Goal: Book appointment/travel/reservation

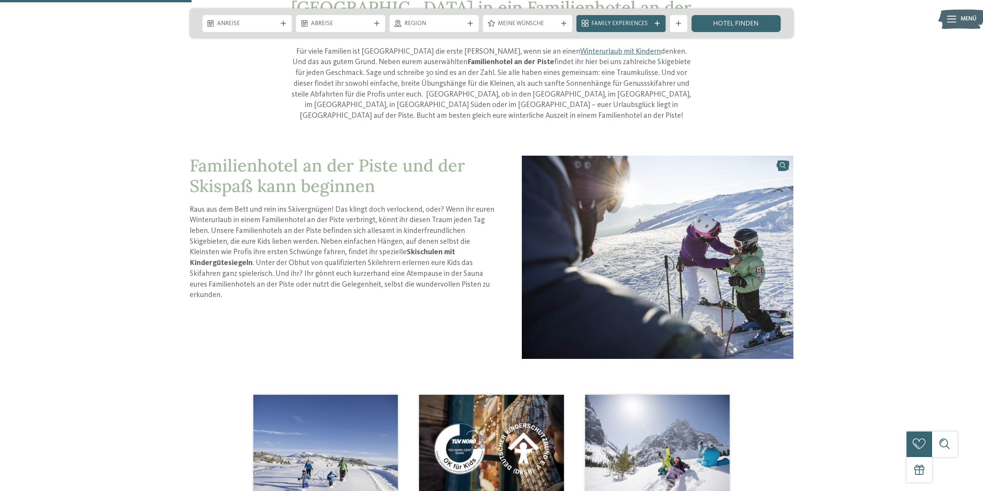
scroll to position [270, 0]
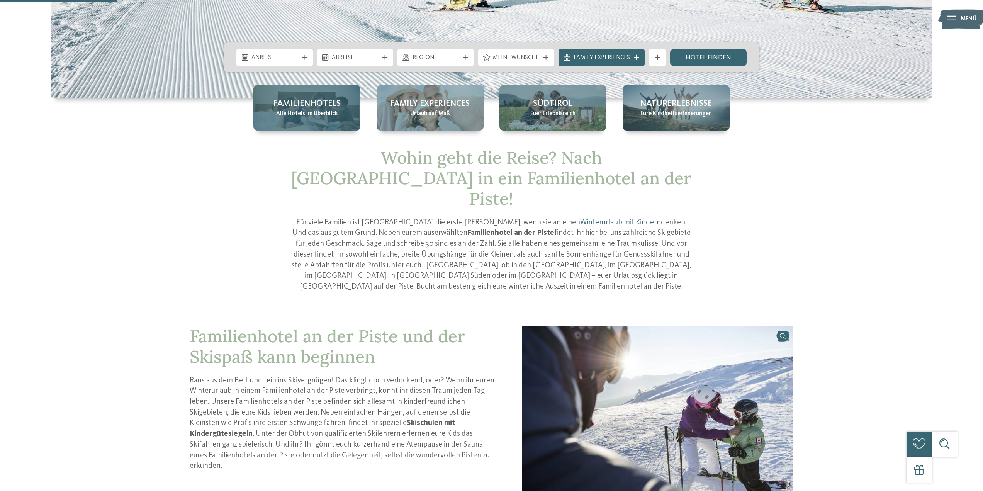
click at [323, 112] on span "Alle Hotels im Überblick" at bounding box center [307, 114] width 62 height 9
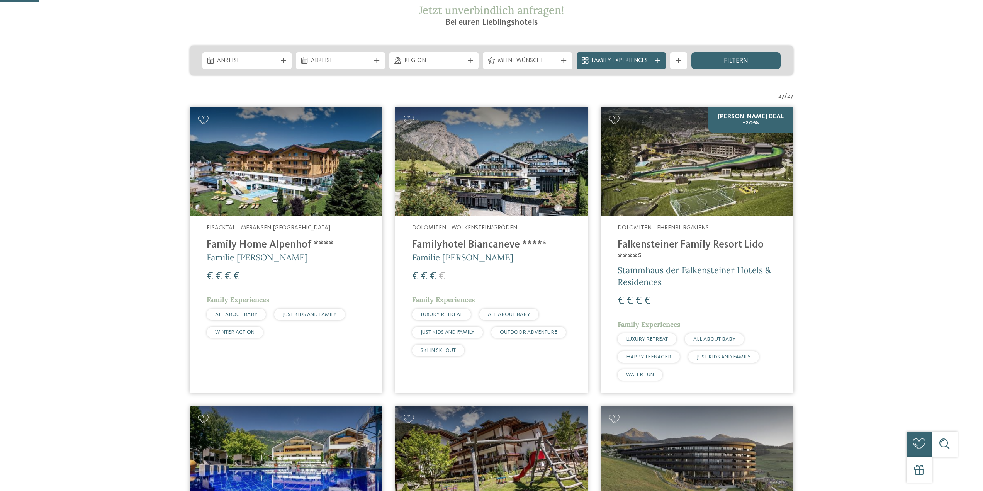
scroll to position [193, 0]
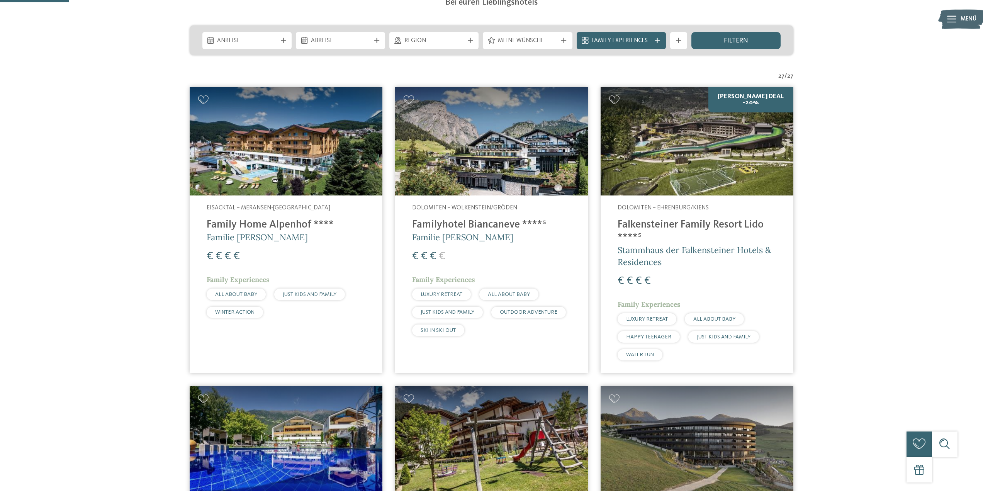
click at [703, 228] on h4 "Falkensteiner Family Resort Lido ****ˢ" at bounding box center [697, 232] width 159 height 26
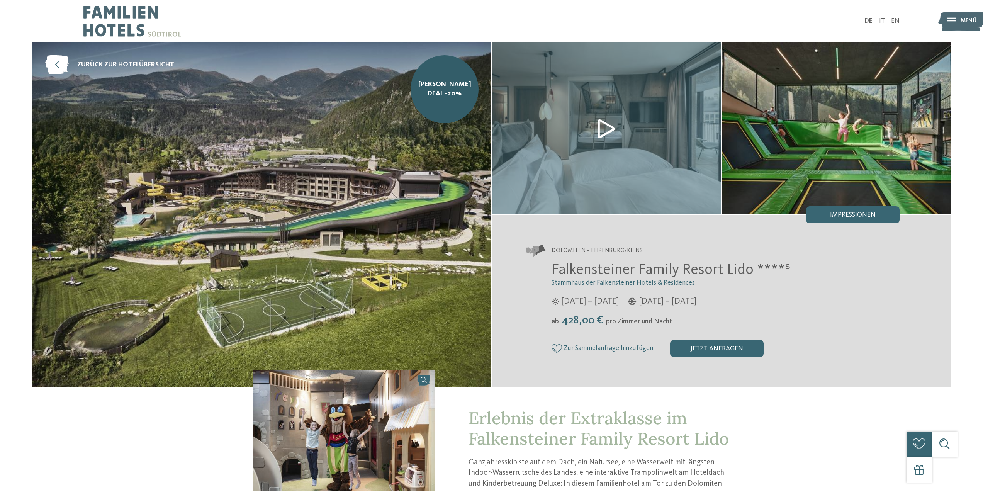
click at [956, 20] on icon at bounding box center [952, 21] width 9 height 7
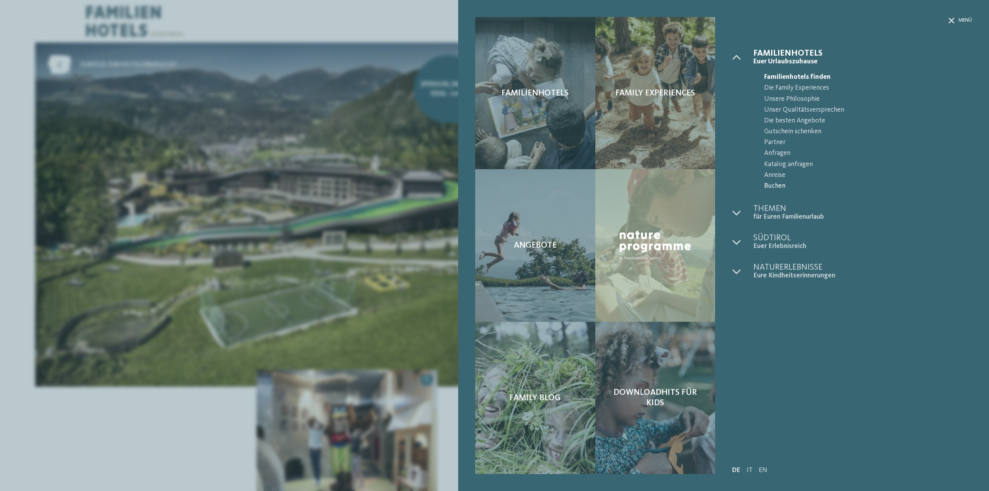
click at [779, 186] on span "Buchen" at bounding box center [868, 186] width 208 height 11
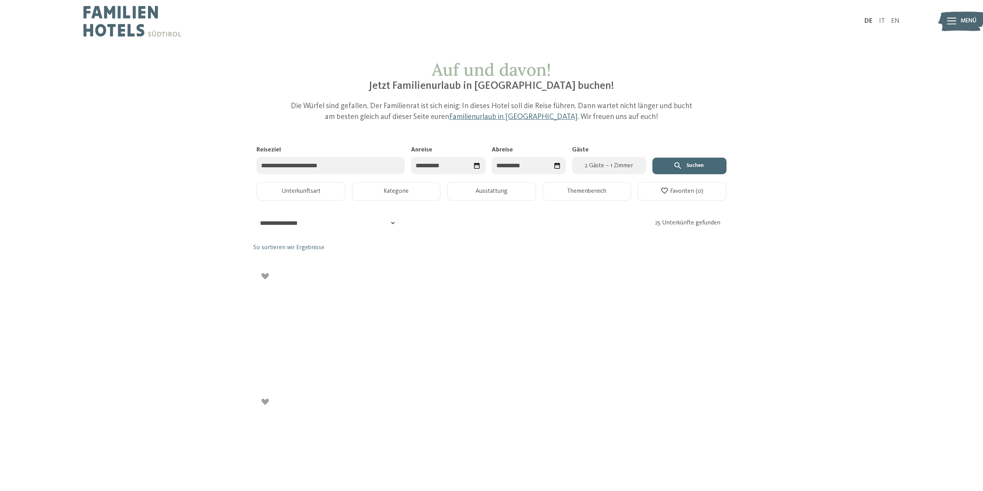
click at [351, 166] on input "Reiseziel" at bounding box center [331, 165] width 148 height 17
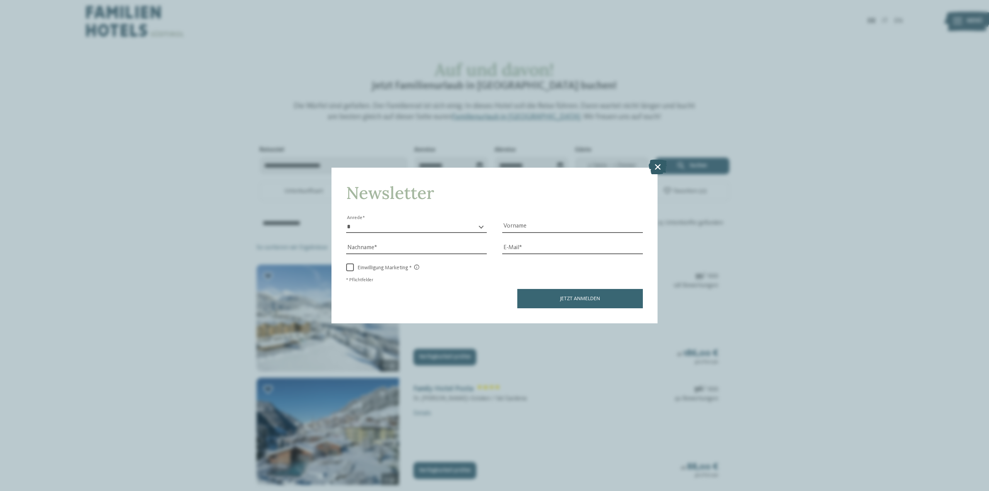
click at [657, 170] on icon at bounding box center [658, 167] width 18 height 15
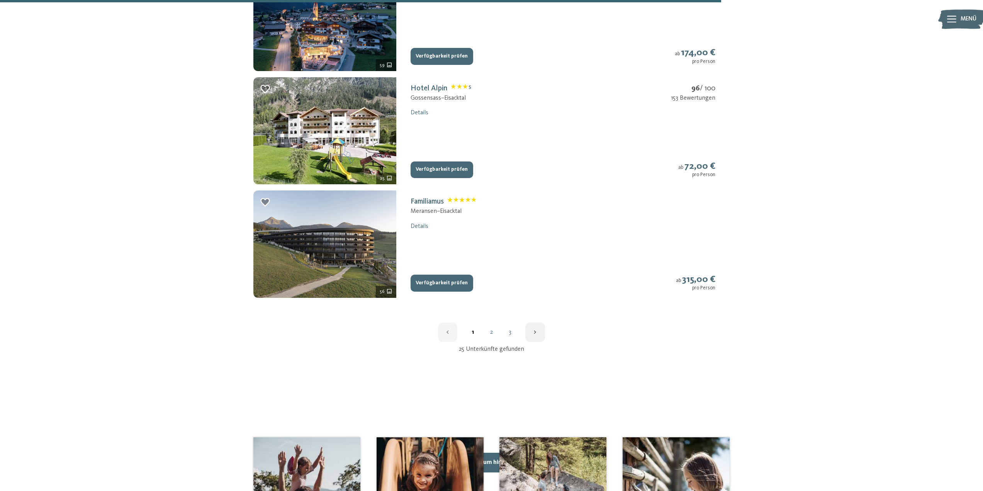
scroll to position [1121, 0]
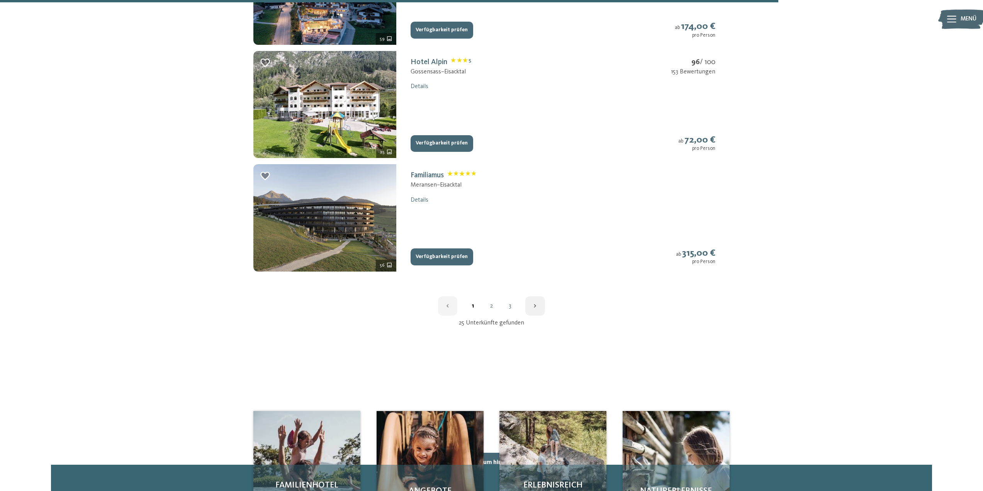
click at [492, 307] on link "2" at bounding box center [491, 306] width 19 height 6
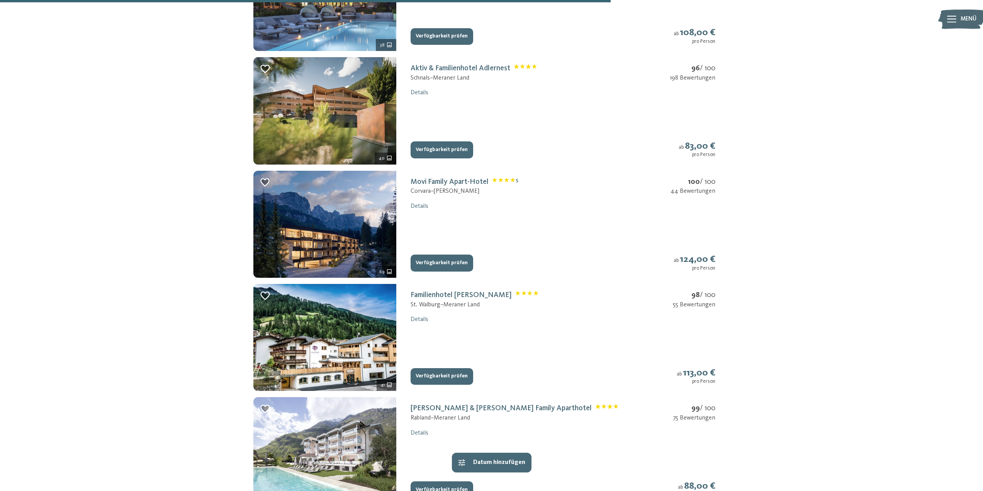
scroll to position [910, 0]
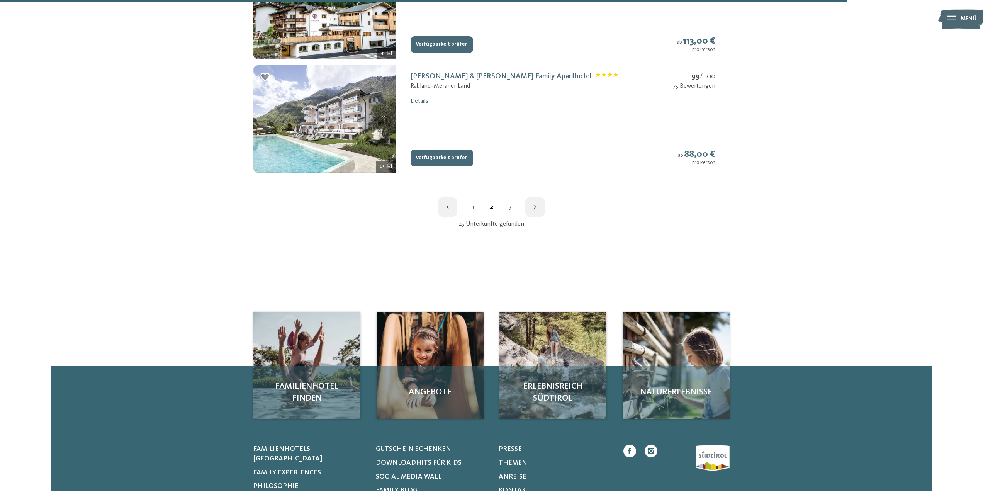
click at [510, 208] on link "3" at bounding box center [510, 207] width 19 height 6
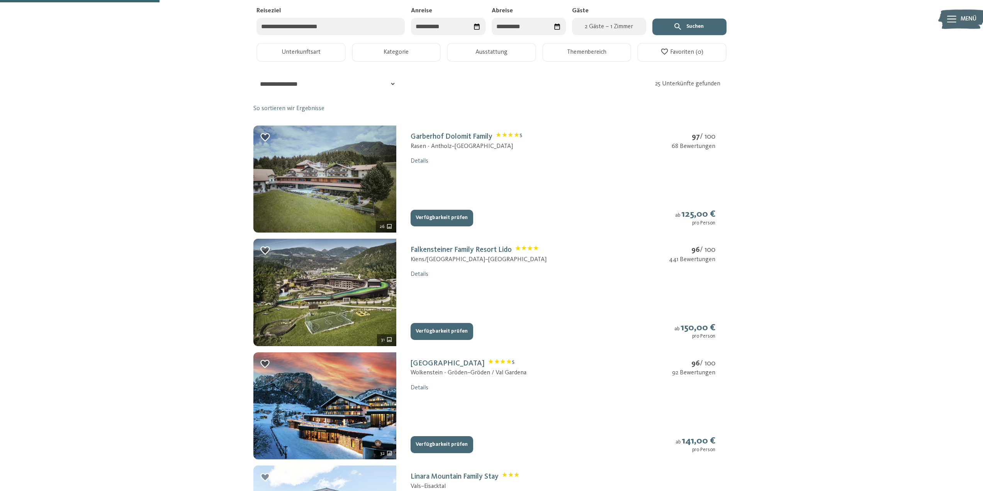
scroll to position [138, 0]
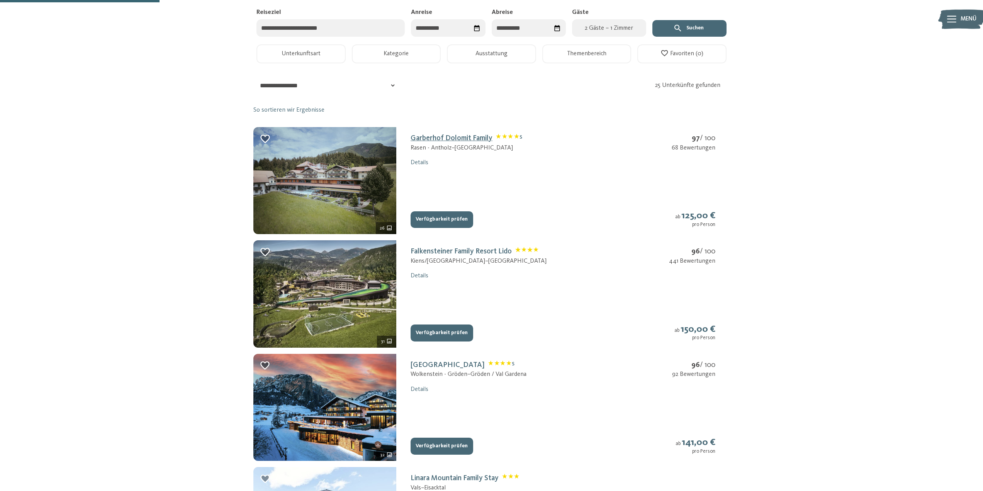
click at [451, 139] on link "Garberhof Dolomit Family S" at bounding box center [467, 138] width 112 height 8
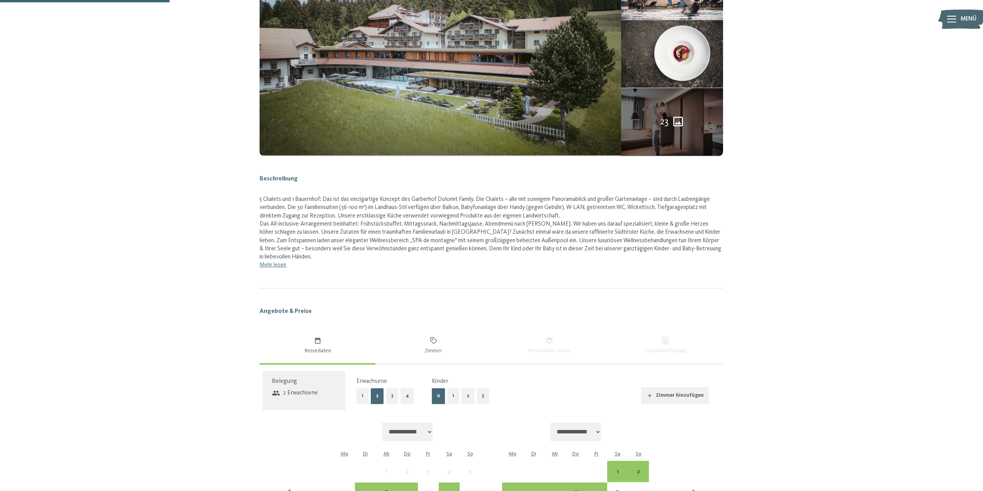
scroll to position [116, 0]
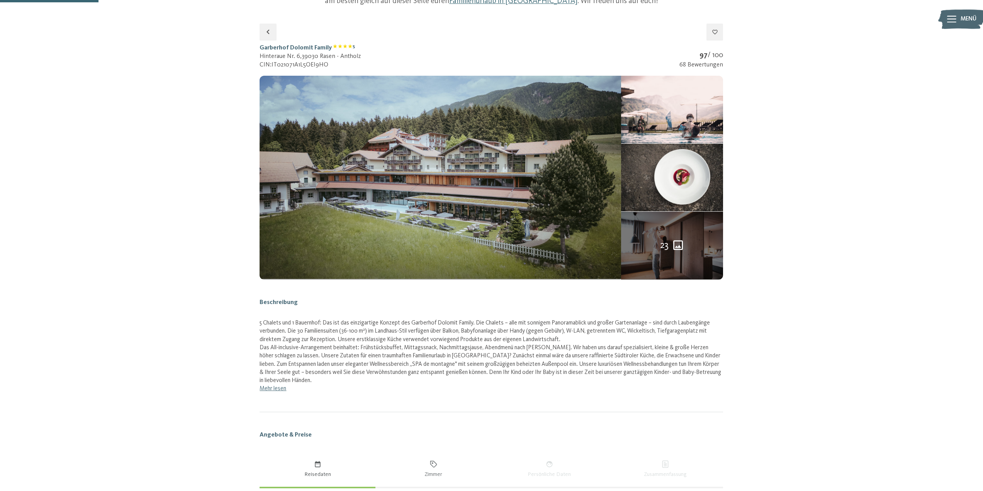
click at [270, 389] on link "Mehr lesen" at bounding box center [273, 389] width 27 height 6
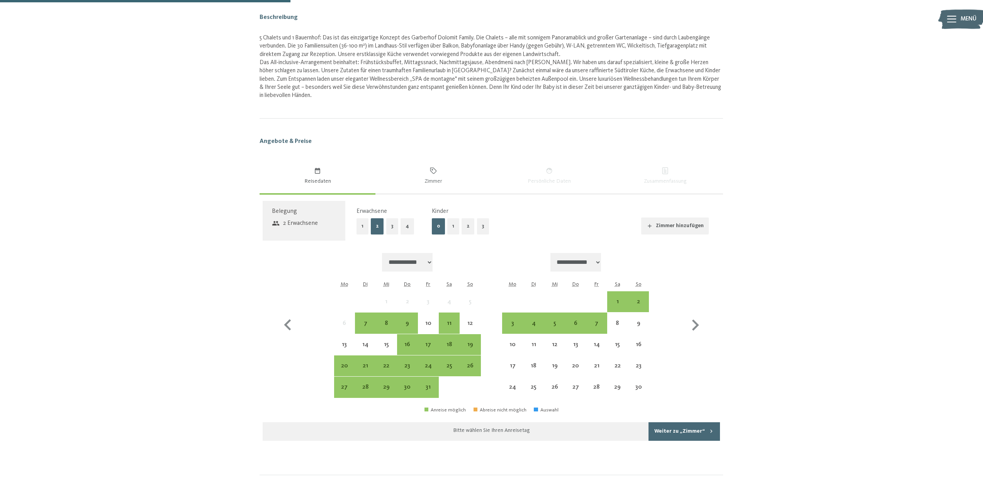
scroll to position [425, 0]
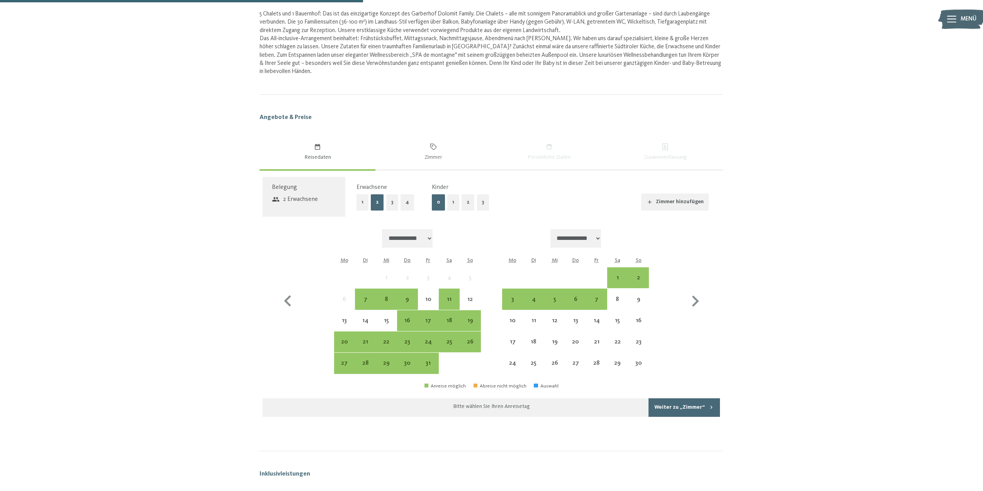
click at [467, 204] on button "2" at bounding box center [468, 202] width 13 height 16
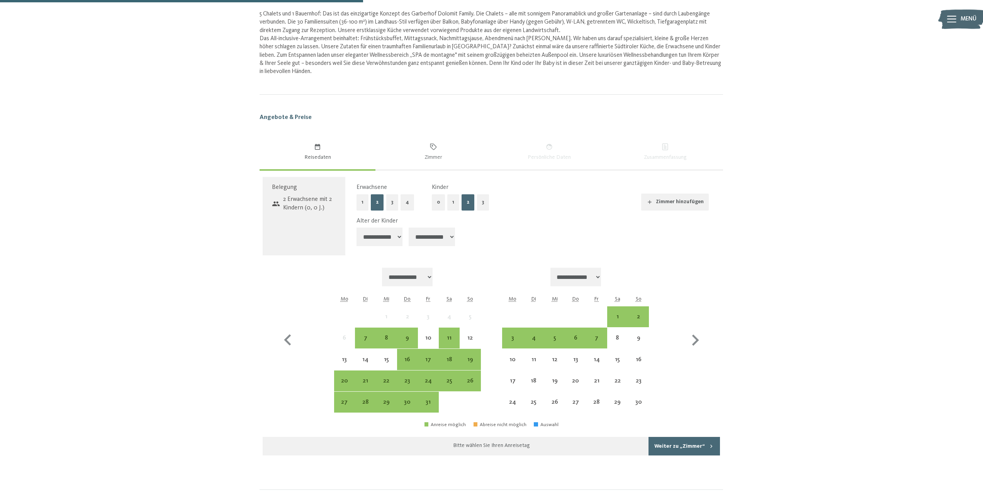
click at [395, 236] on select "**********" at bounding box center [380, 237] width 46 height 19
select select "*"
click at [357, 228] on select "**********" at bounding box center [380, 237] width 46 height 19
click at [432, 243] on select "**********" at bounding box center [432, 237] width 46 height 19
select select "*"
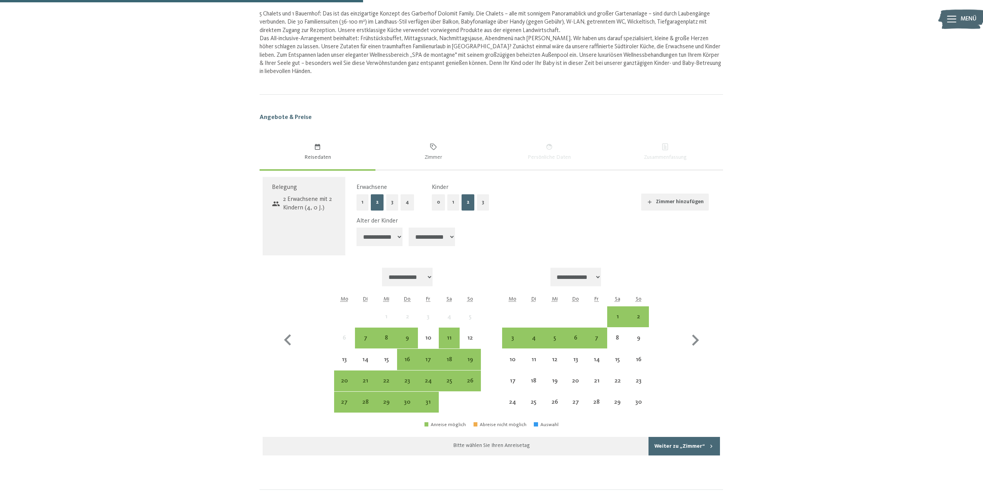
click at [410, 228] on select "**********" at bounding box center [432, 237] width 46 height 19
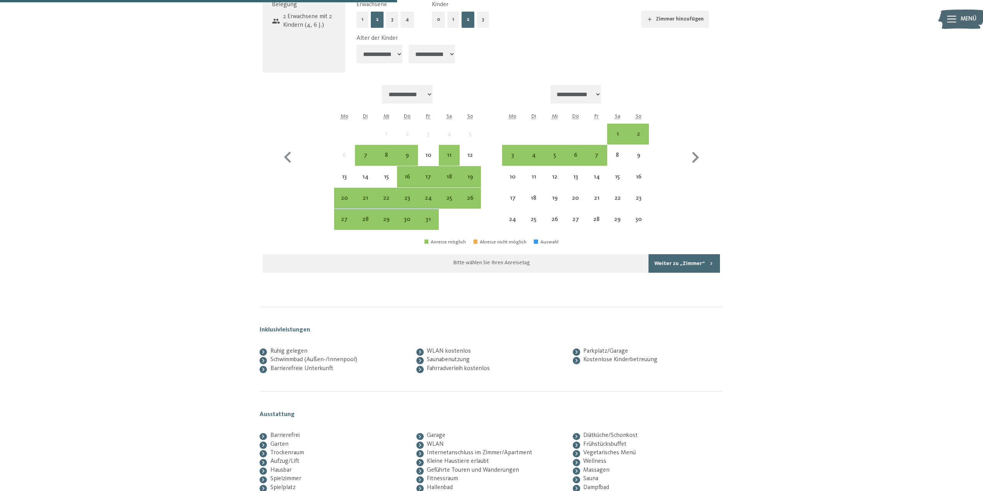
scroll to position [657, 0]
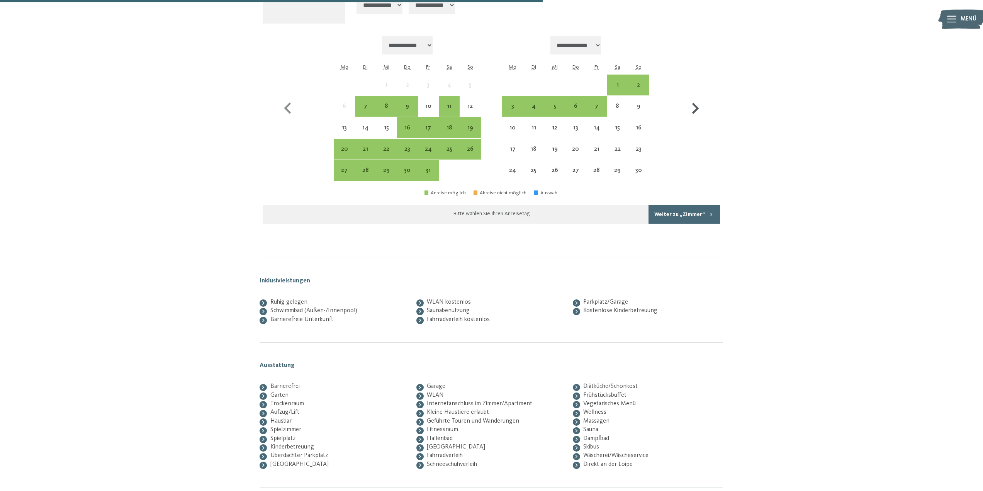
click at [694, 107] on icon "button" at bounding box center [695, 108] width 22 height 22
select select "**********"
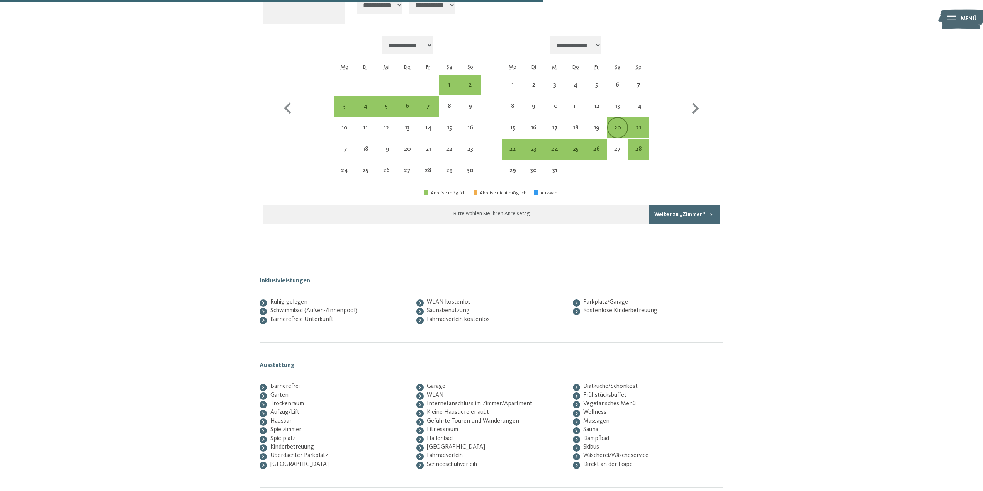
click at [622, 127] on div "20" at bounding box center [617, 134] width 19 height 19
select select "**********"
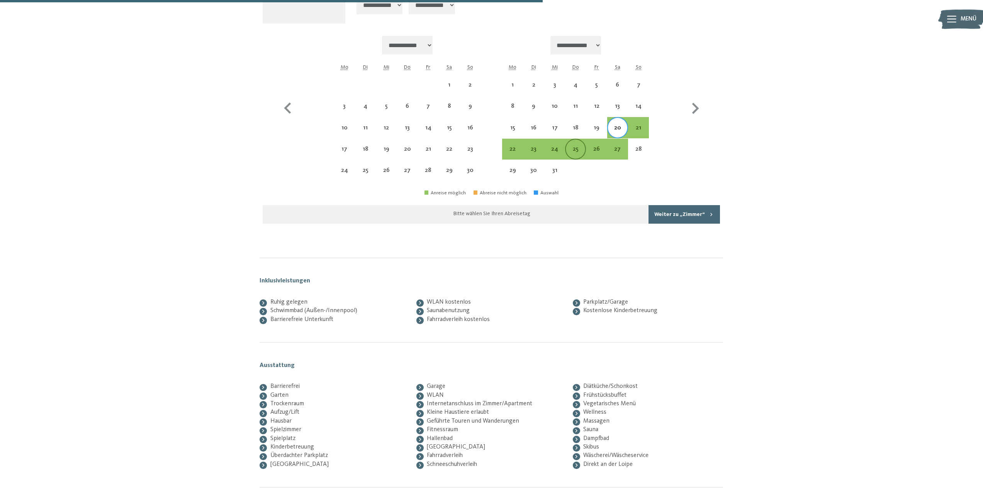
click at [581, 151] on div "25" at bounding box center [575, 155] width 19 height 19
select select "**********"
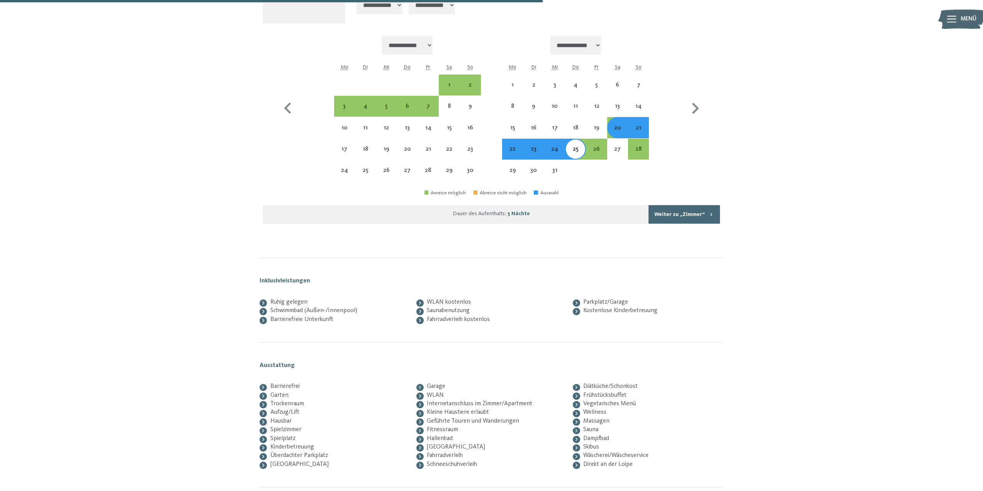
click at [692, 214] on button "Weiter zu „Zimmer“" at bounding box center [684, 214] width 71 height 19
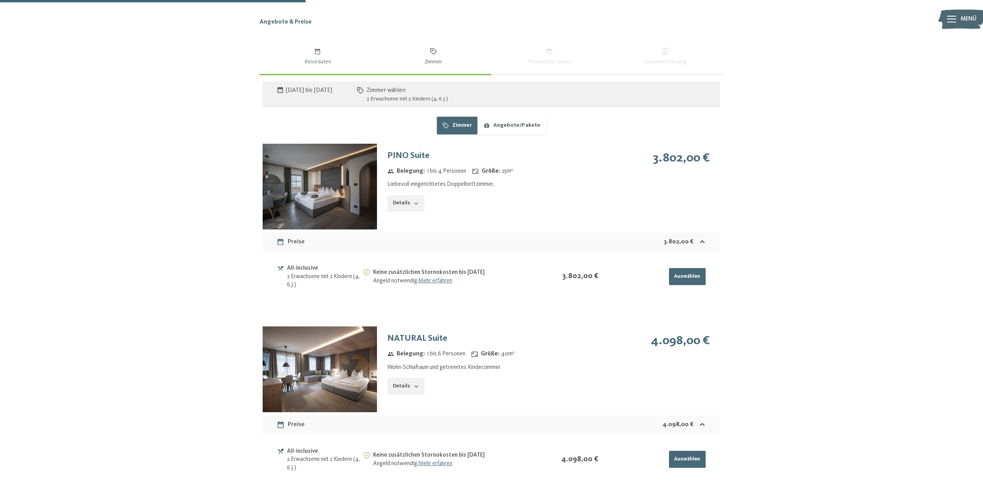
scroll to position [482, 0]
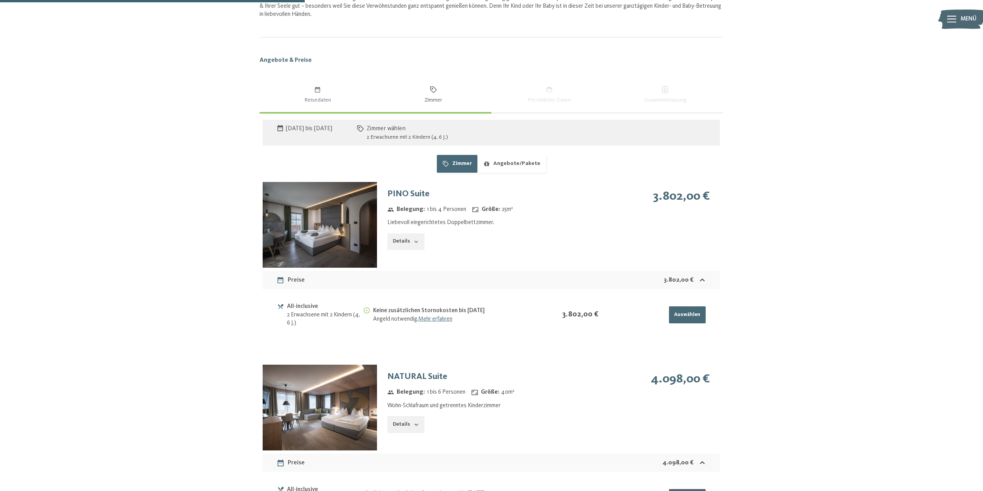
click at [333, 230] on img at bounding box center [320, 225] width 114 height 86
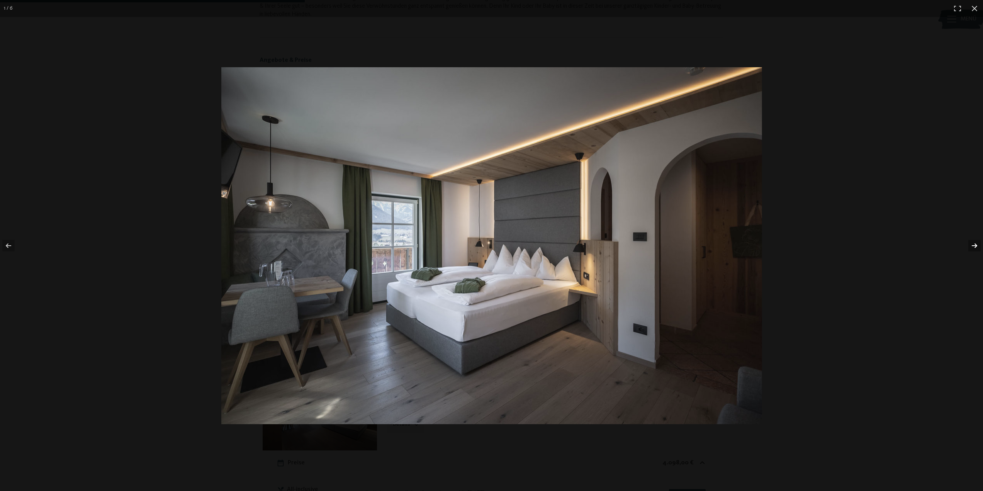
click at [973, 244] on button "button" at bounding box center [969, 245] width 27 height 39
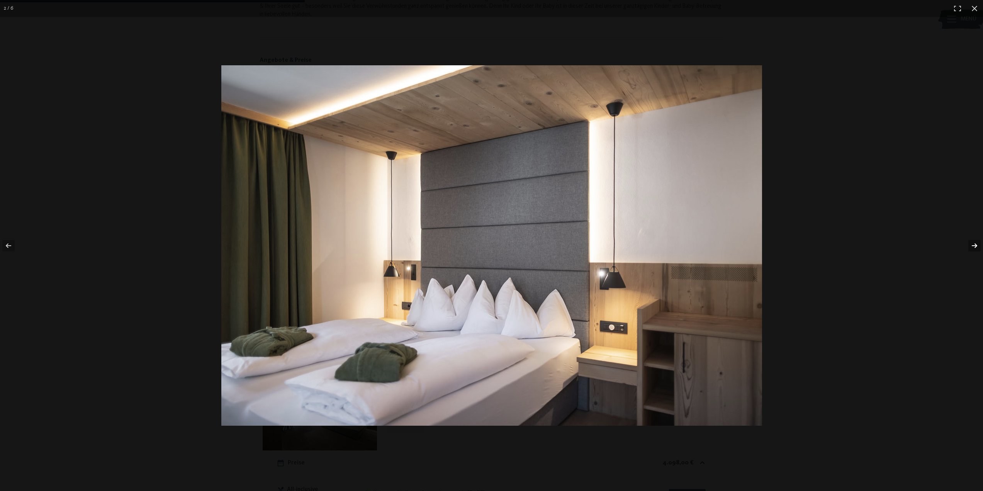
click at [973, 244] on button "button" at bounding box center [969, 245] width 27 height 39
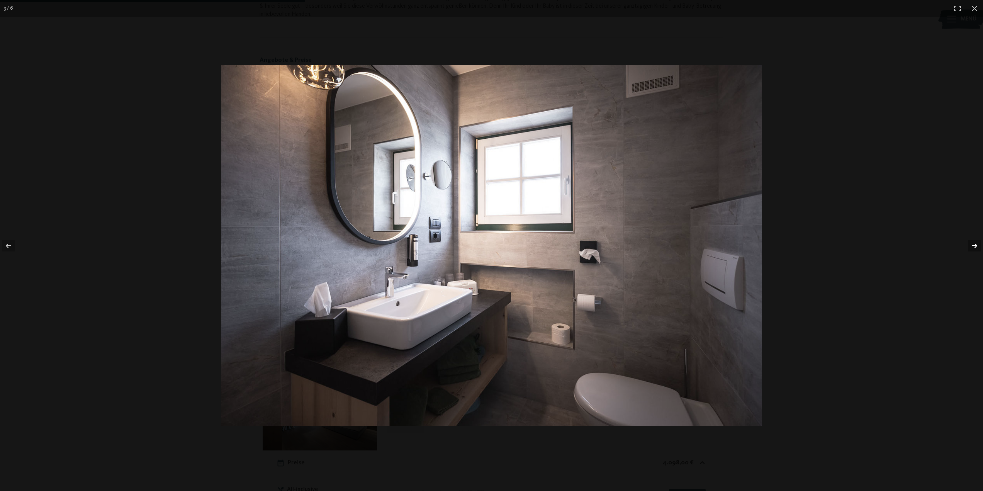
click at [973, 244] on button "button" at bounding box center [969, 245] width 27 height 39
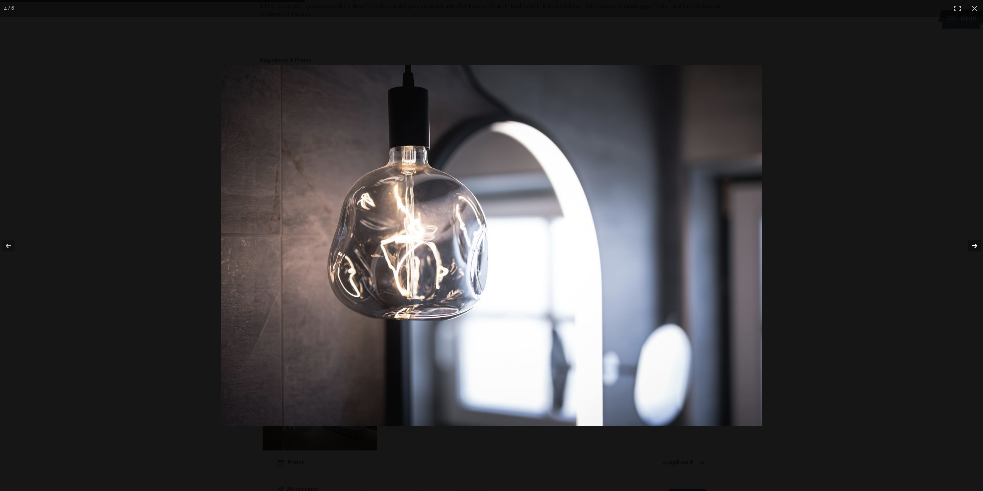
click at [973, 244] on button "button" at bounding box center [969, 245] width 27 height 39
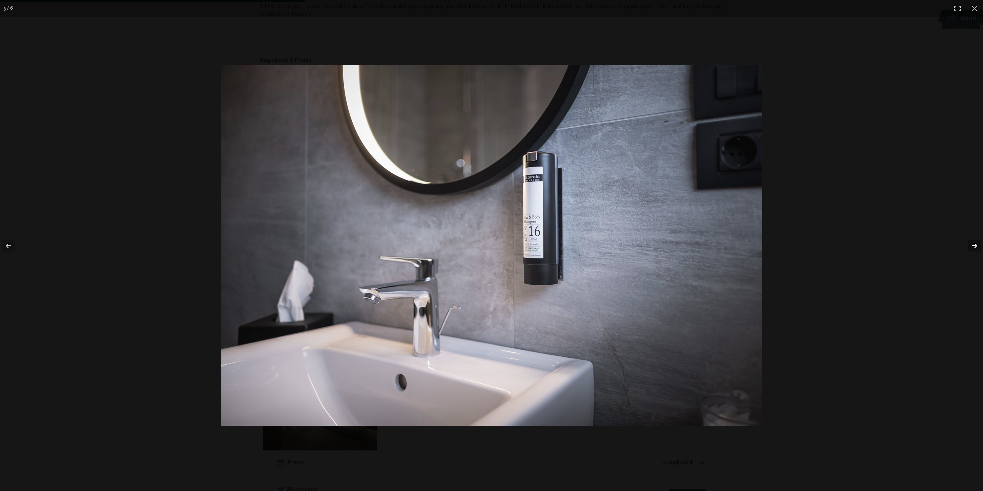
click at [973, 244] on button "button" at bounding box center [969, 245] width 27 height 39
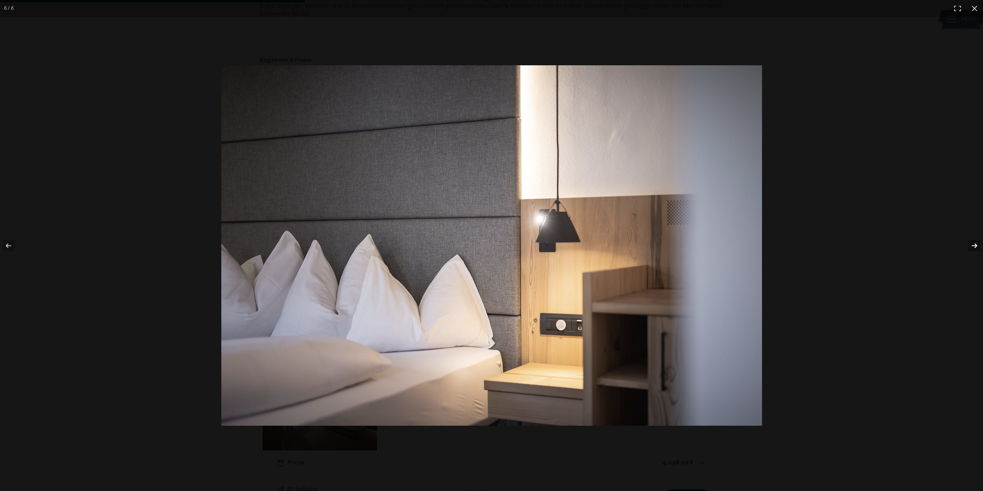
click at [973, 244] on button "button" at bounding box center [969, 245] width 27 height 39
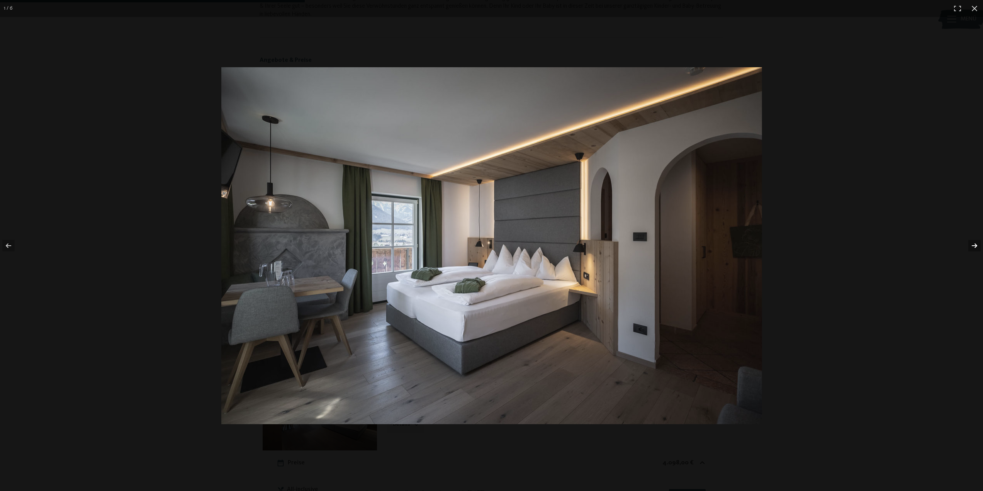
click at [973, 244] on button "button" at bounding box center [969, 245] width 27 height 39
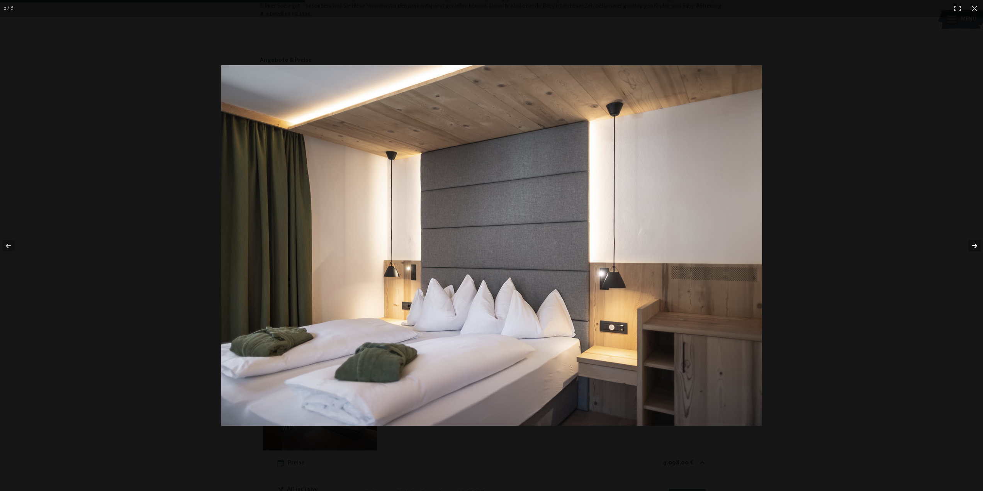
click at [973, 244] on button "button" at bounding box center [969, 245] width 27 height 39
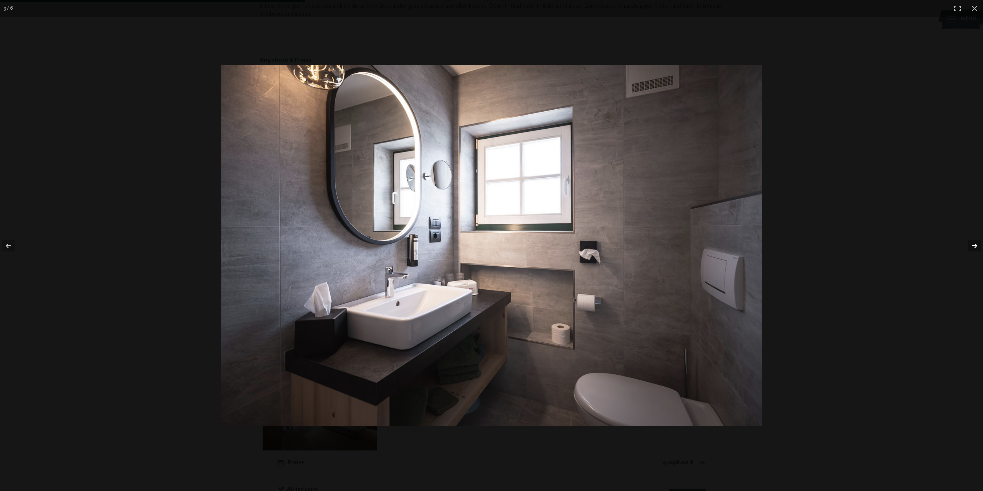
click at [973, 244] on button "button" at bounding box center [969, 245] width 27 height 39
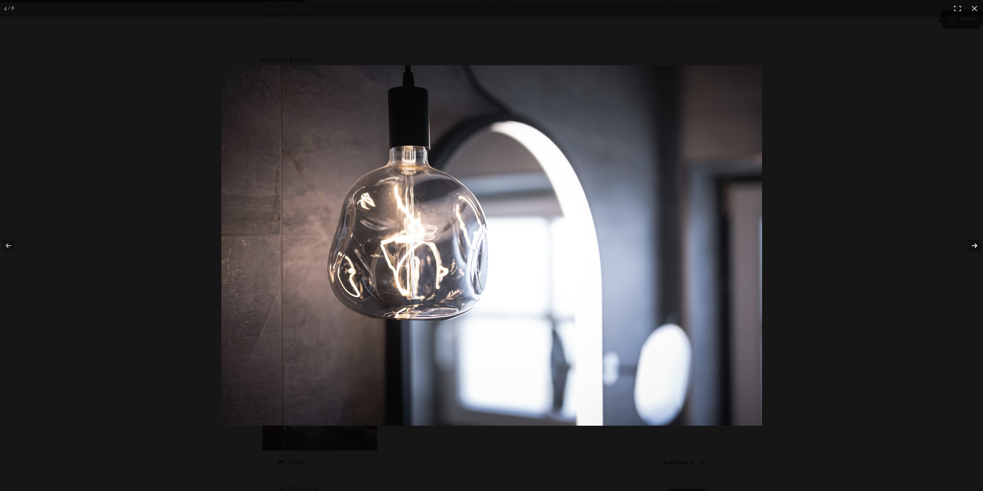
click at [973, 244] on button "button" at bounding box center [969, 245] width 27 height 39
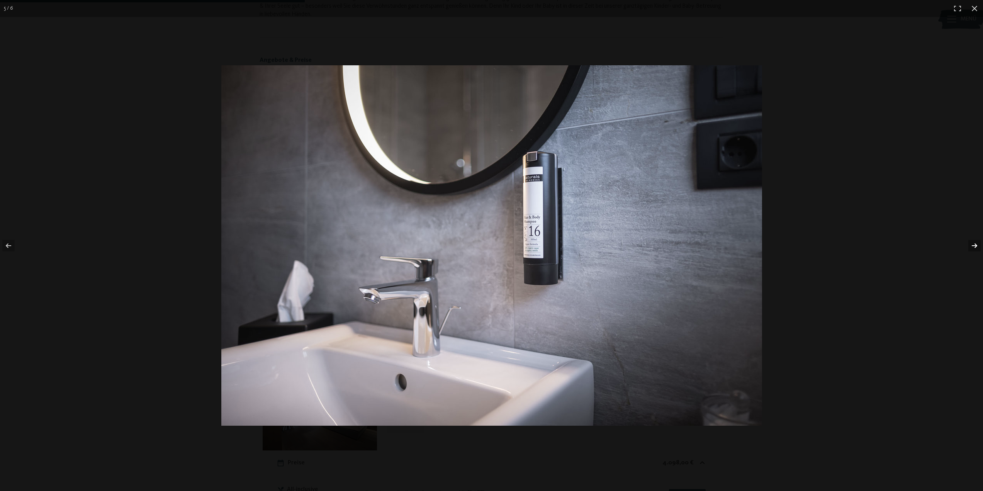
click at [973, 244] on button "button" at bounding box center [969, 245] width 27 height 39
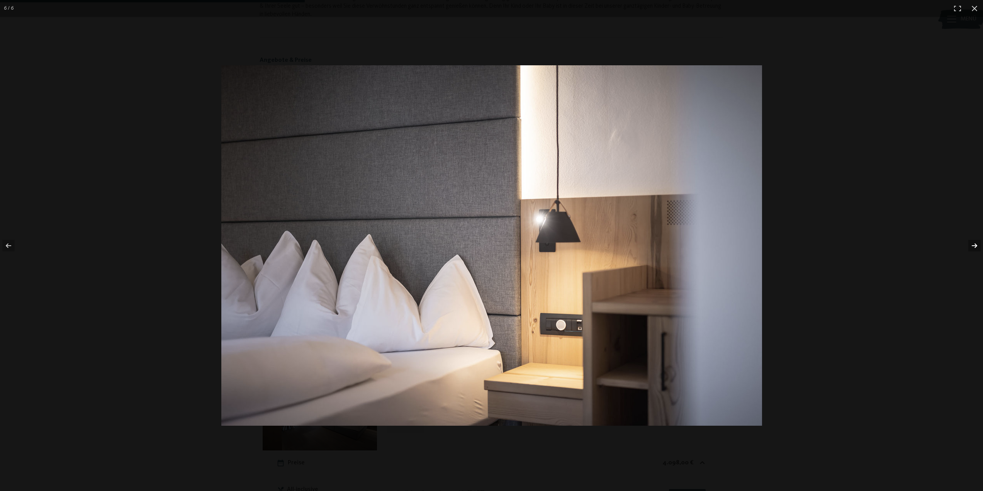
click at [973, 244] on button "button" at bounding box center [969, 245] width 27 height 39
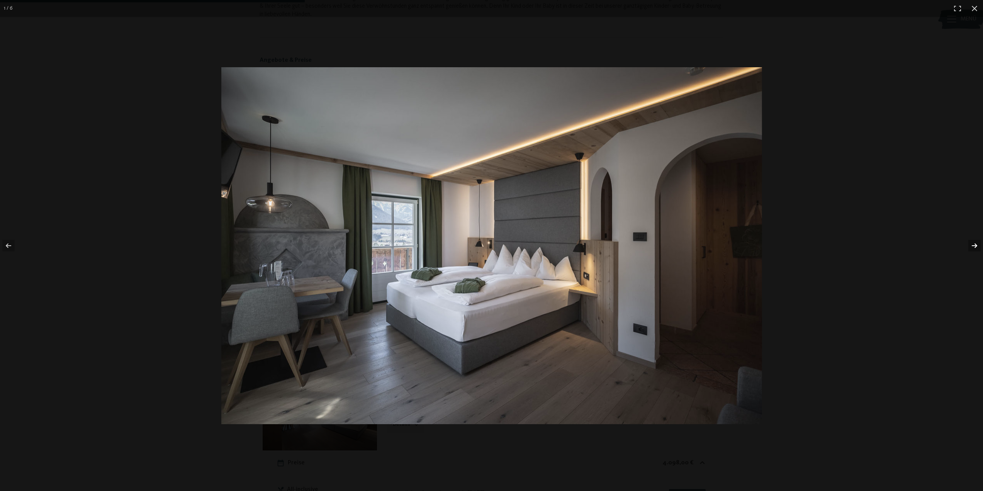
click at [973, 244] on button "button" at bounding box center [969, 245] width 27 height 39
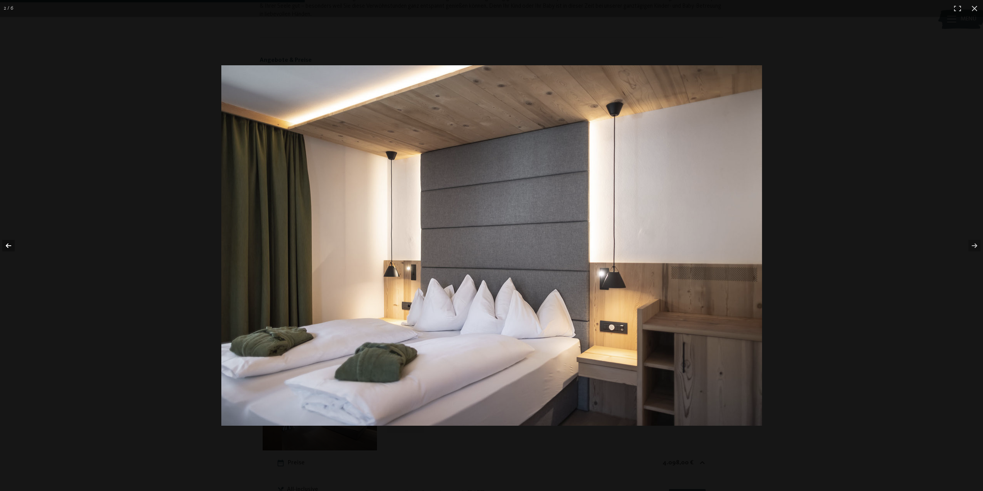
click at [7, 244] on button "button" at bounding box center [13, 245] width 27 height 39
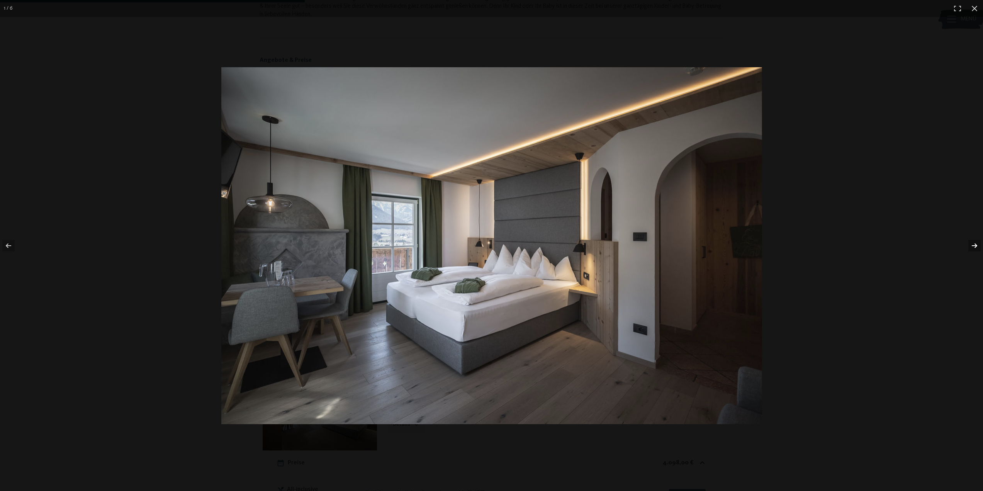
click at [971, 242] on button "button" at bounding box center [969, 245] width 27 height 39
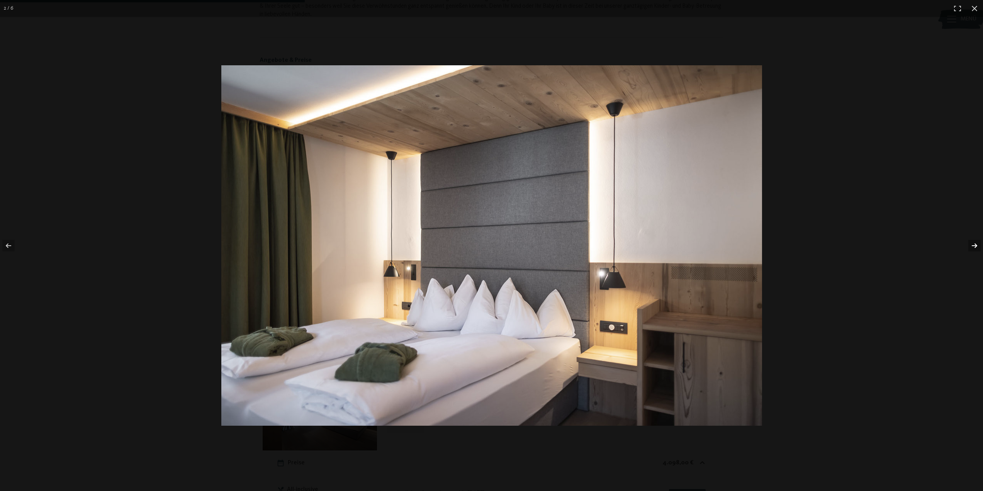
click at [971, 242] on button "button" at bounding box center [969, 245] width 27 height 39
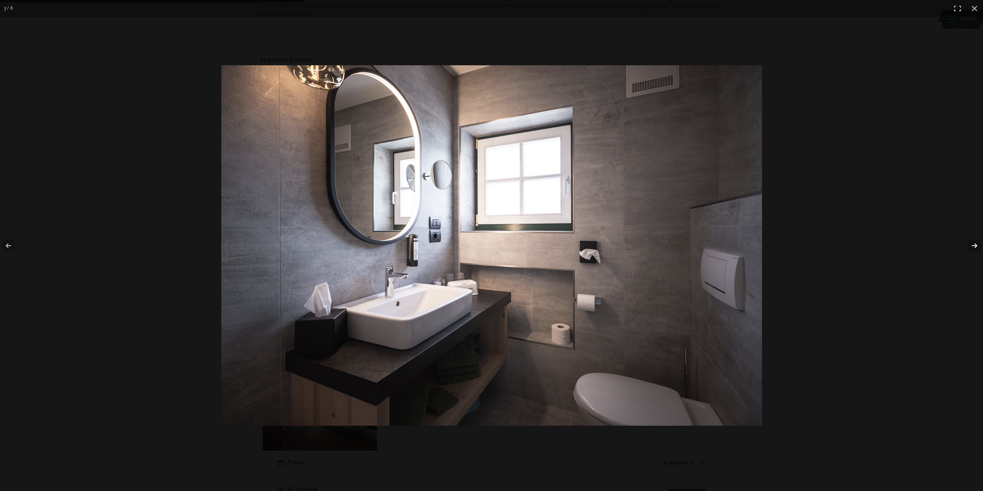
click at [971, 242] on button "button" at bounding box center [969, 245] width 27 height 39
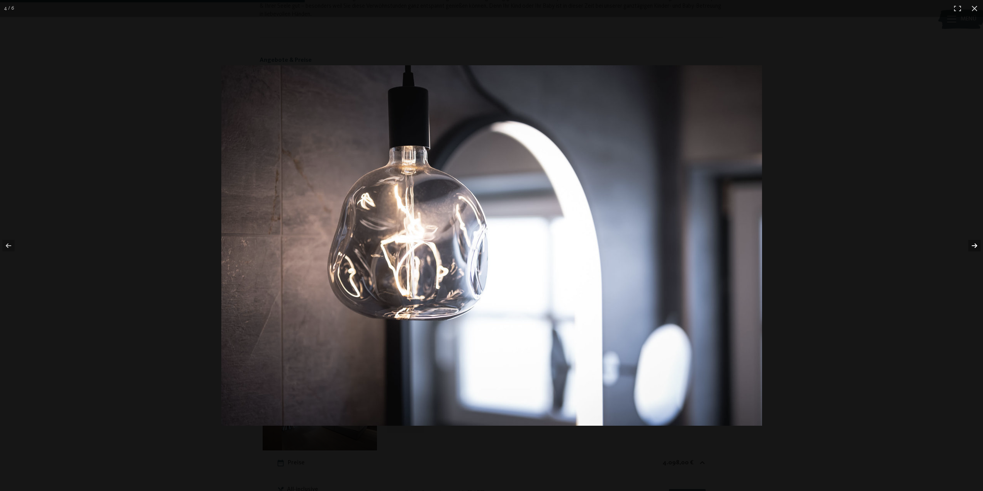
click at [971, 242] on button "button" at bounding box center [969, 245] width 27 height 39
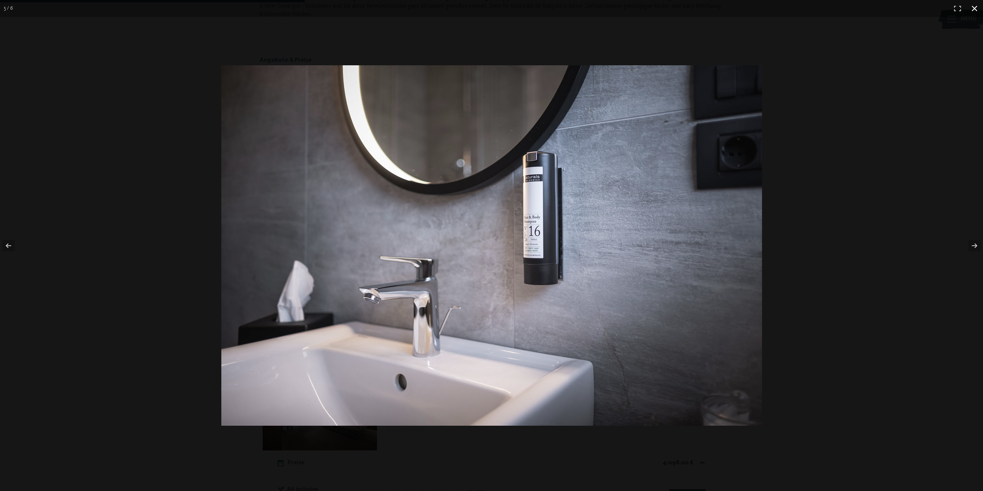
click at [972, 10] on button "button" at bounding box center [974, 8] width 17 height 17
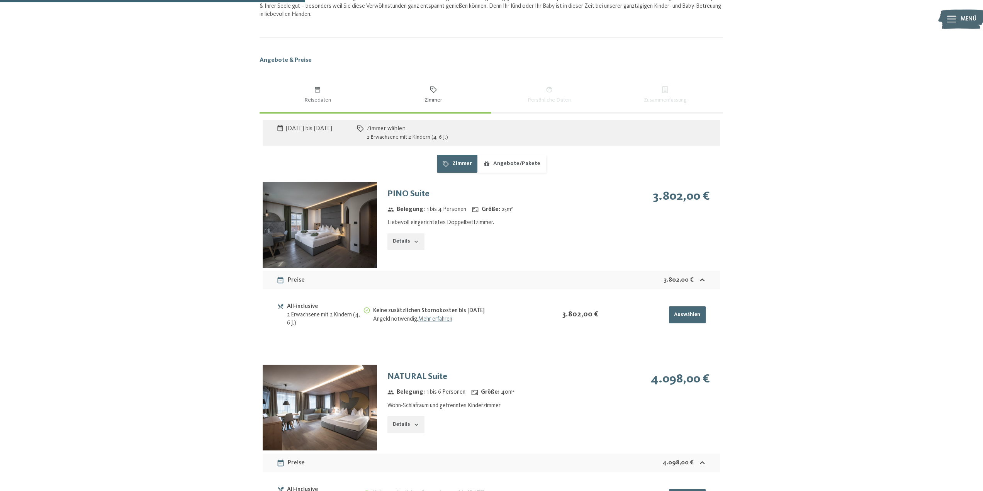
click at [361, 228] on img at bounding box center [320, 225] width 114 height 86
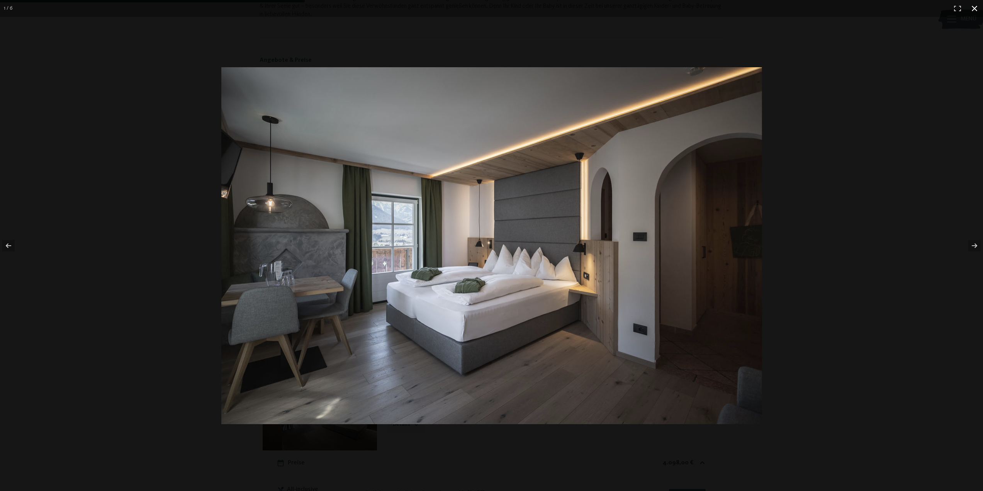
click at [974, 11] on button "button" at bounding box center [974, 8] width 17 height 17
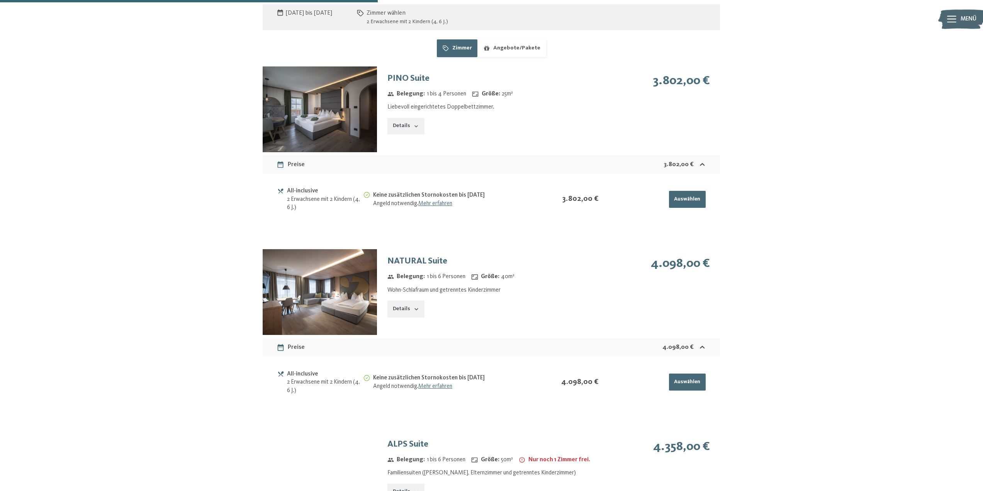
scroll to position [598, 0]
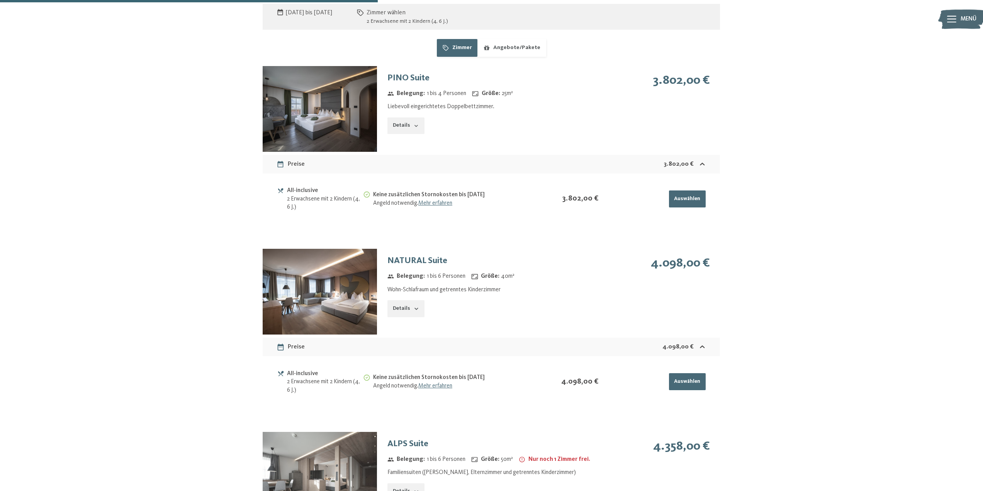
click at [693, 199] on button "Auswählen" at bounding box center [687, 199] width 37 height 17
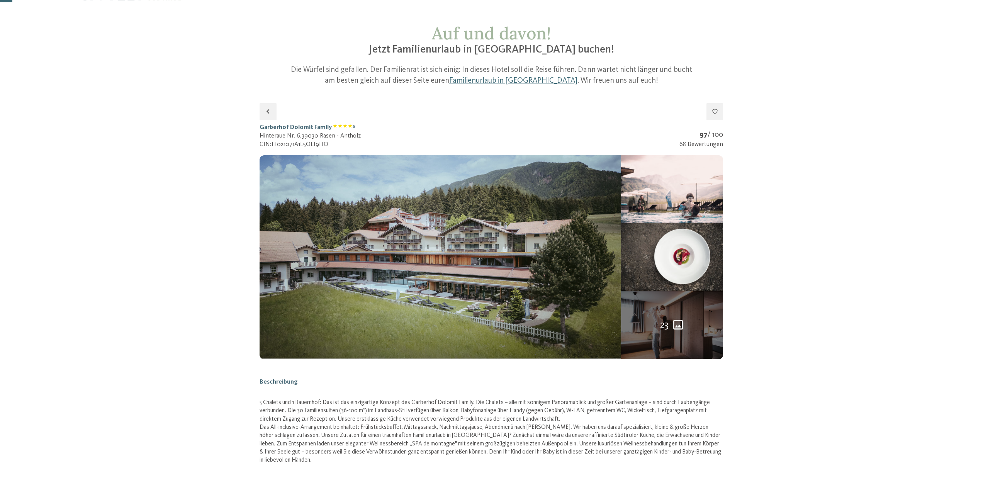
scroll to position [77, 0]
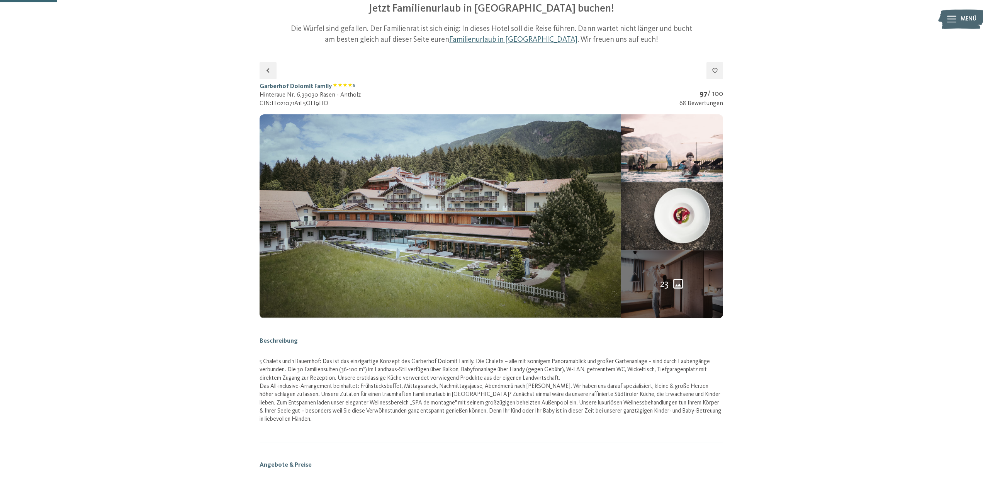
click at [678, 279] on icon "23 weitere Bilder" at bounding box center [678, 283] width 13 height 13
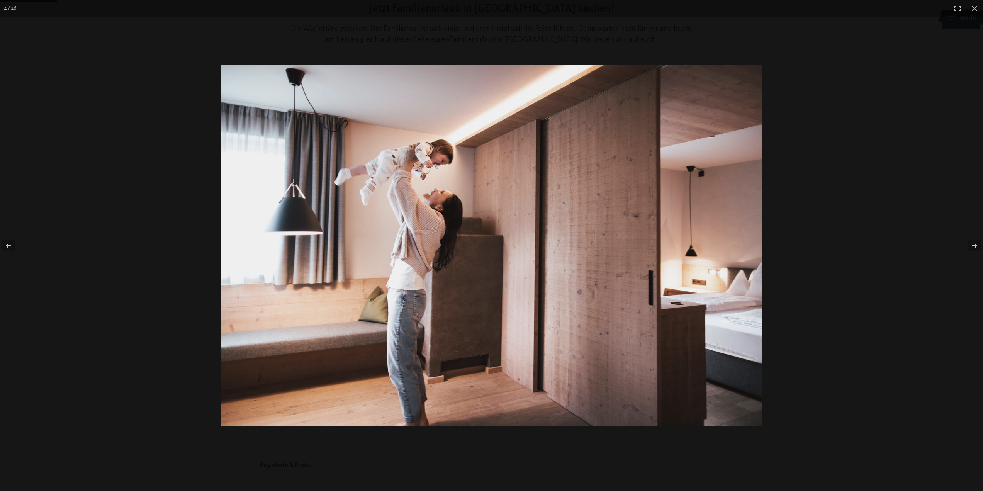
click at [726, 246] on img at bounding box center [491, 245] width 541 height 361
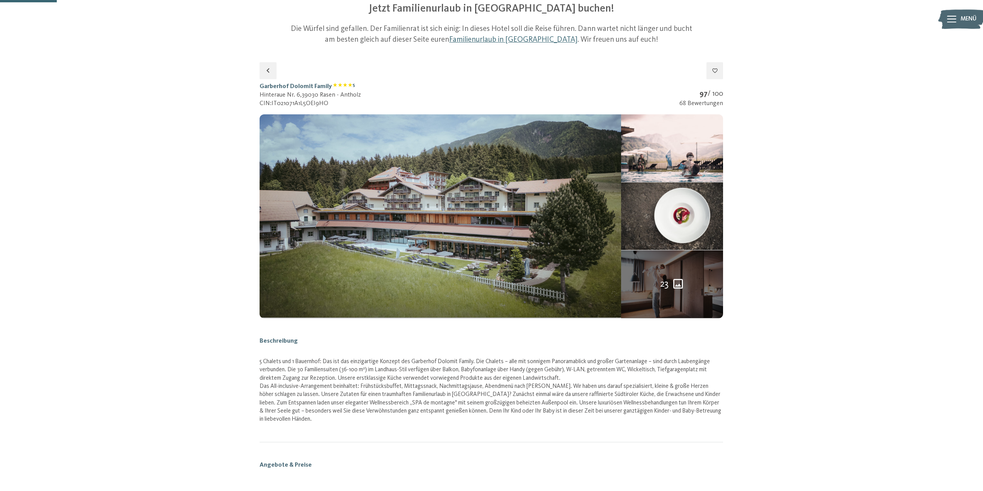
click at [679, 279] on icon "23 weitere Bilder" at bounding box center [678, 283] width 13 height 13
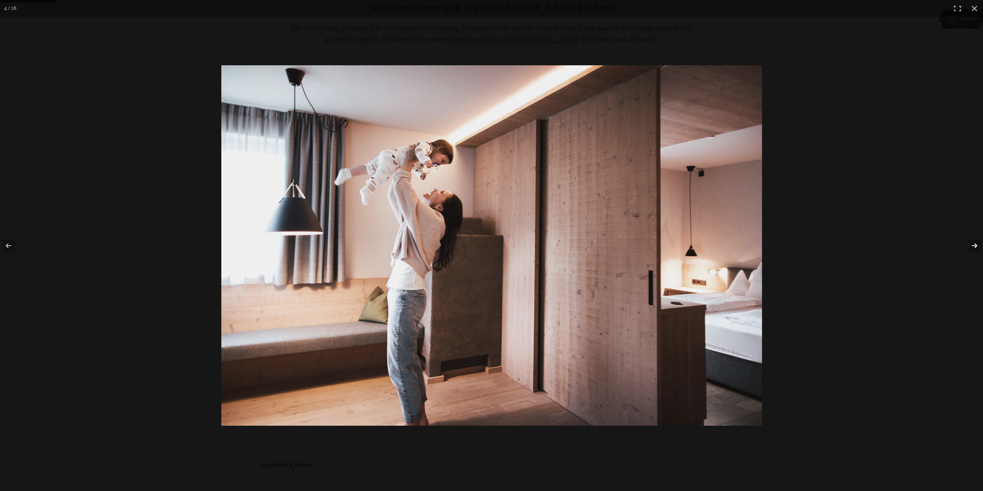
click at [971, 245] on button "button" at bounding box center [969, 245] width 27 height 39
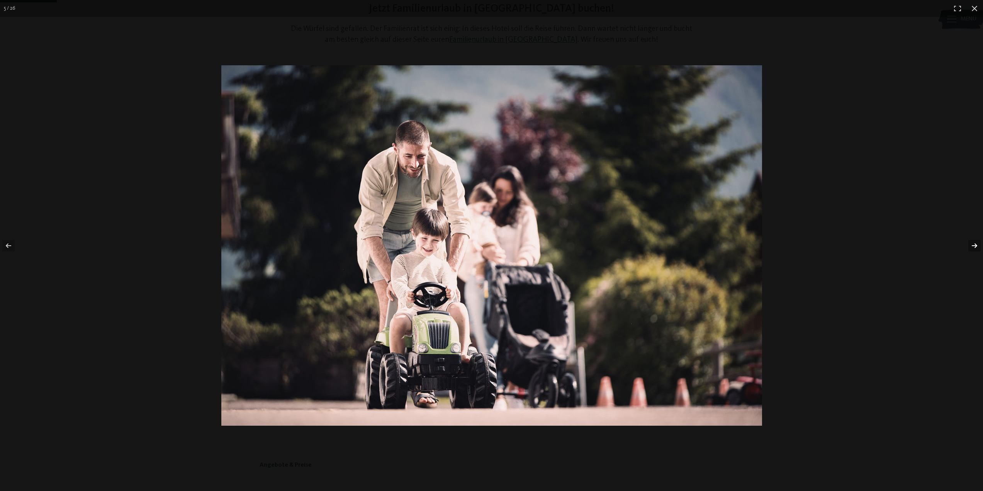
click at [971, 245] on button "button" at bounding box center [969, 245] width 27 height 39
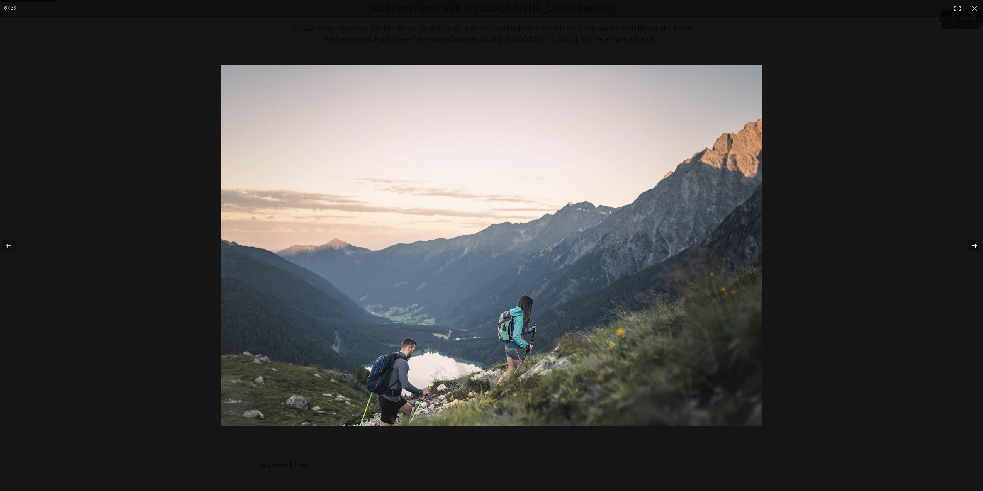
click at [971, 245] on button "button" at bounding box center [969, 245] width 27 height 39
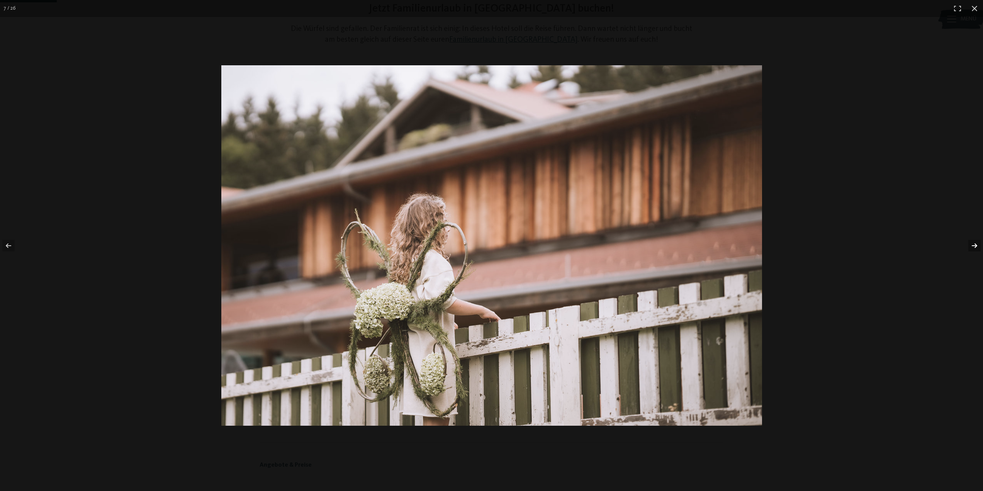
click at [971, 245] on button "button" at bounding box center [969, 245] width 27 height 39
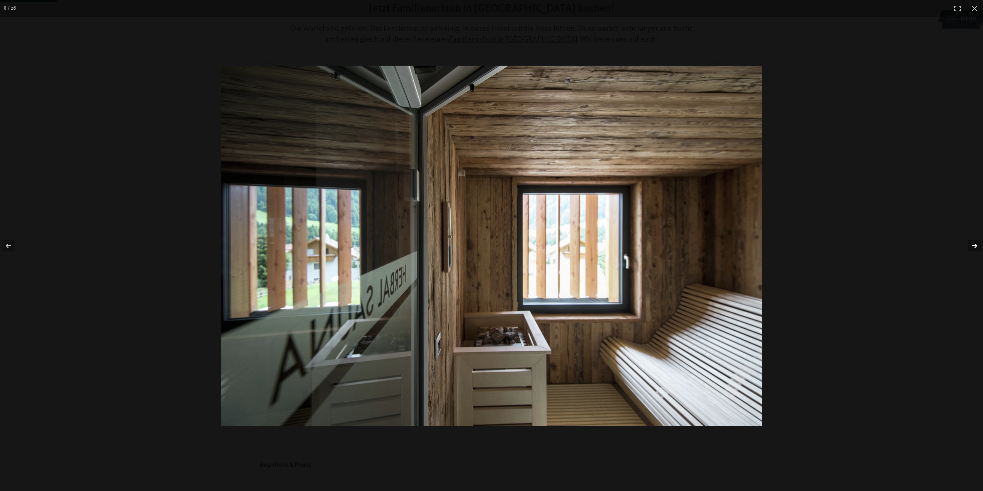
click at [971, 245] on button "button" at bounding box center [969, 245] width 27 height 39
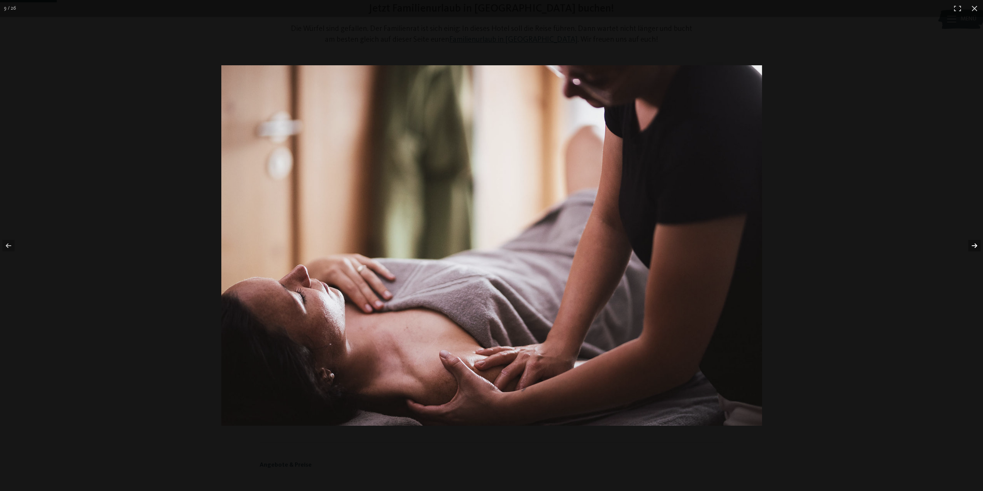
click at [971, 245] on button "button" at bounding box center [969, 245] width 27 height 39
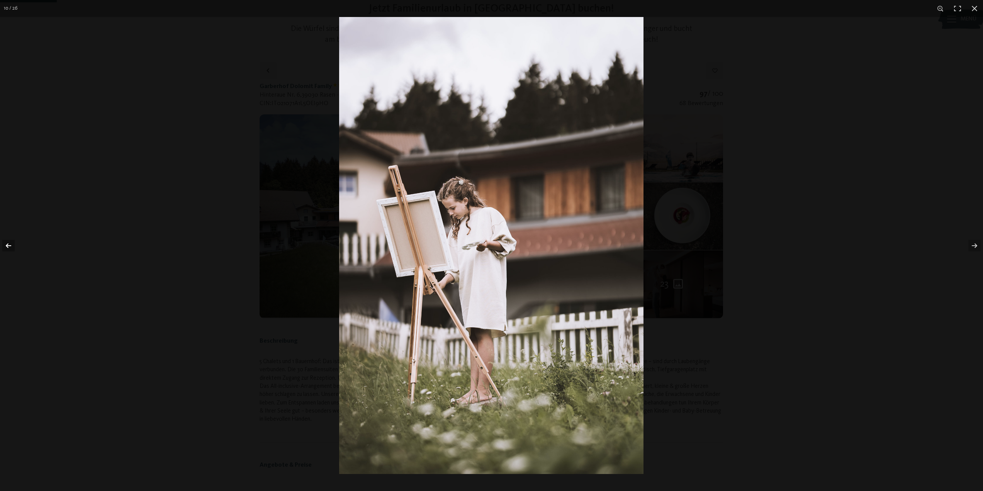
click at [15, 251] on button "button" at bounding box center [13, 245] width 27 height 39
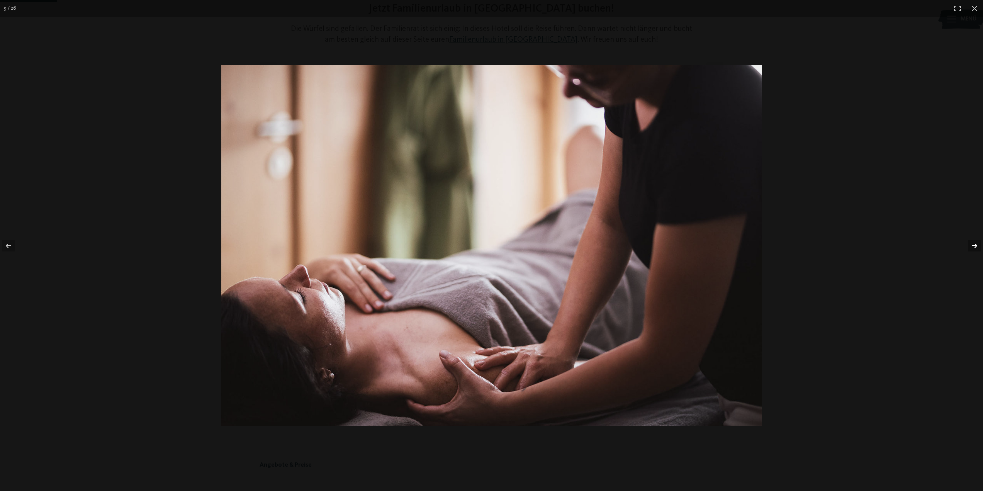
click at [965, 236] on button "button" at bounding box center [969, 245] width 27 height 39
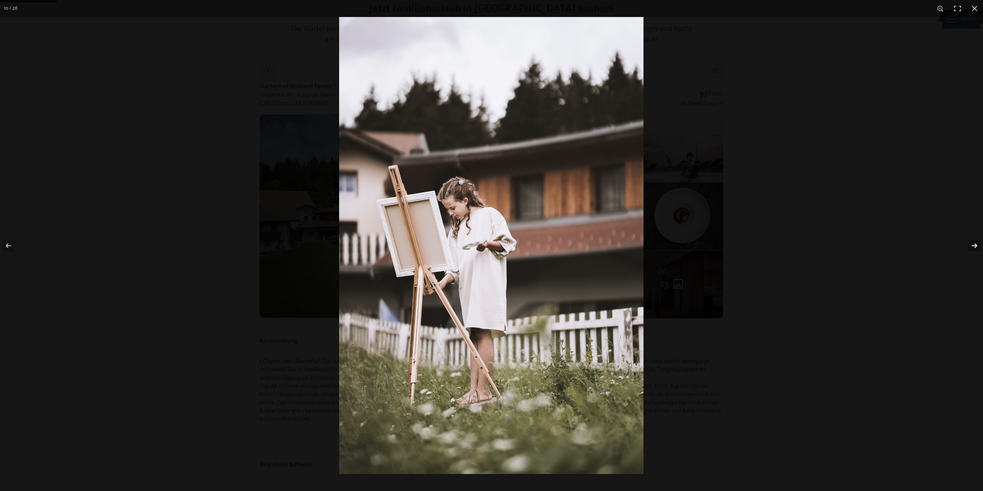
click at [963, 233] on button "button" at bounding box center [969, 245] width 27 height 39
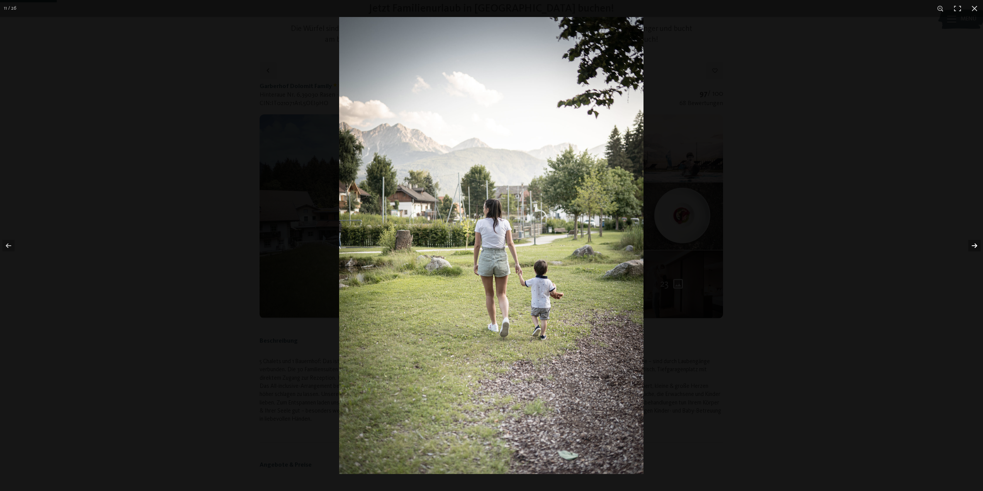
click at [963, 233] on button "button" at bounding box center [969, 245] width 27 height 39
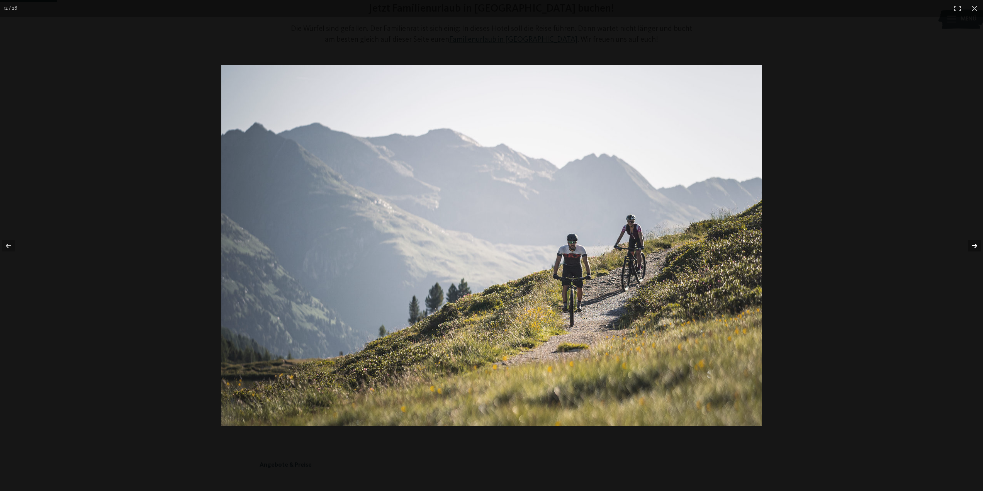
click at [963, 233] on button "button" at bounding box center [969, 245] width 27 height 39
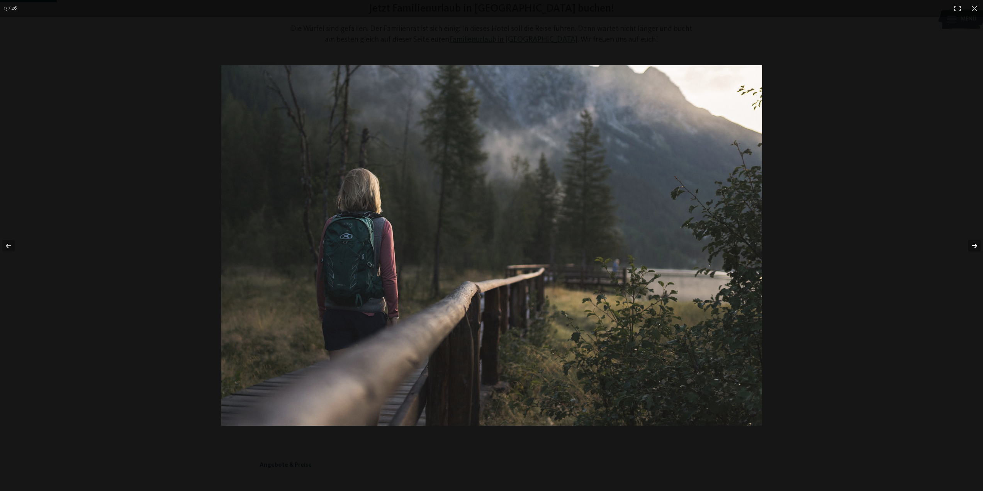
click at [963, 233] on button "button" at bounding box center [969, 245] width 27 height 39
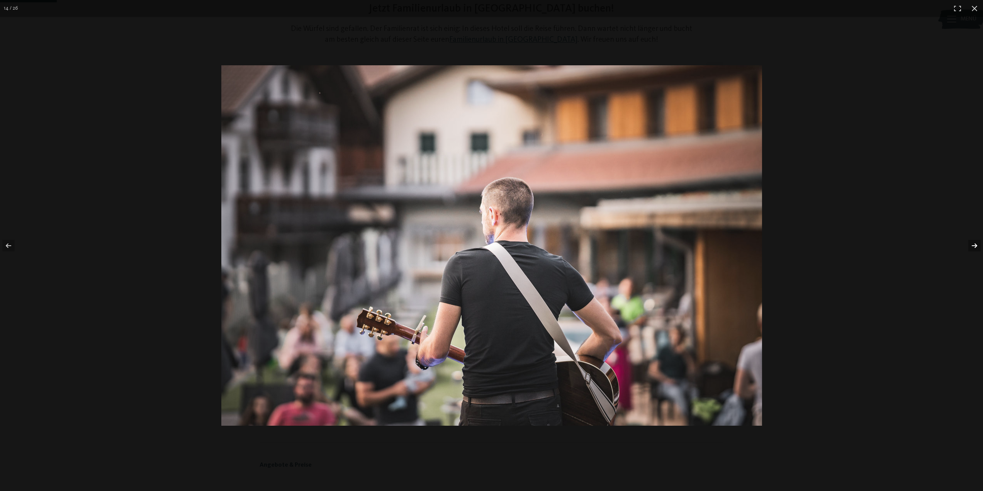
click at [963, 233] on button "button" at bounding box center [969, 245] width 27 height 39
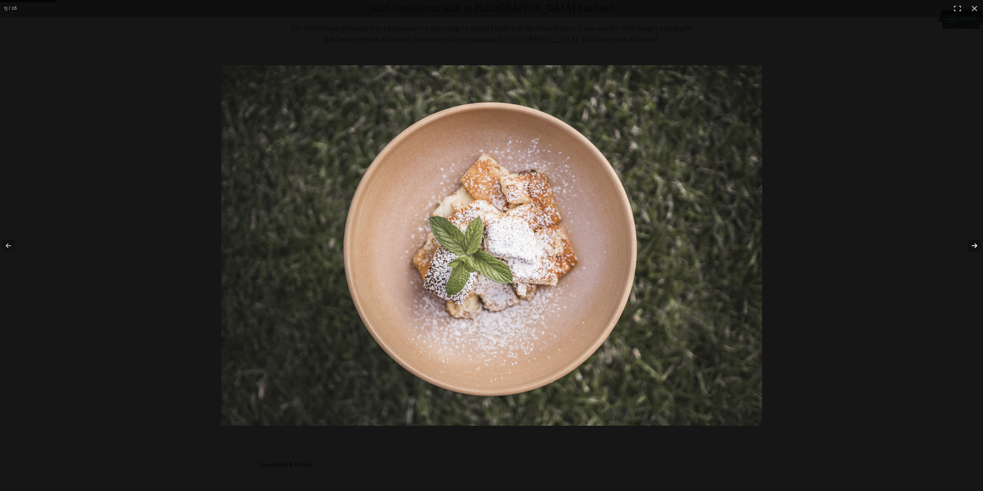
click at [963, 233] on button "button" at bounding box center [969, 245] width 27 height 39
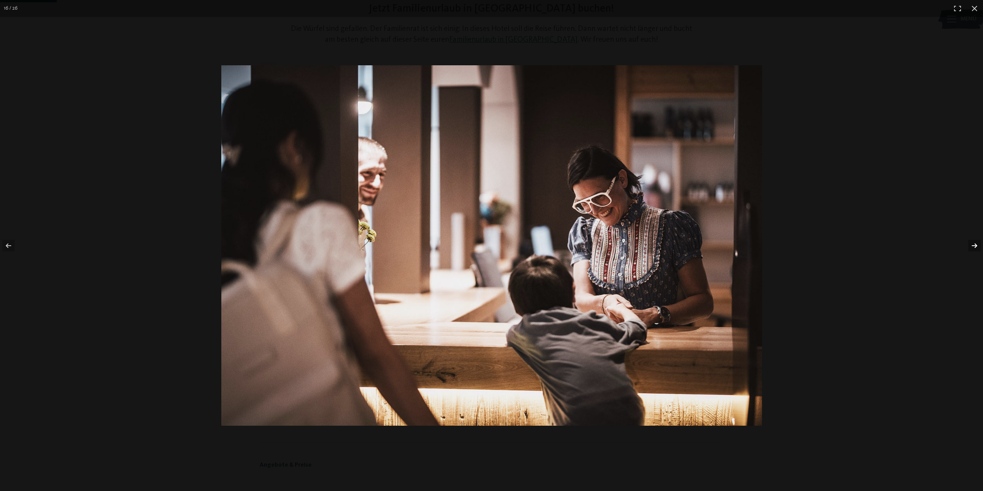
click at [963, 233] on button "button" at bounding box center [969, 245] width 27 height 39
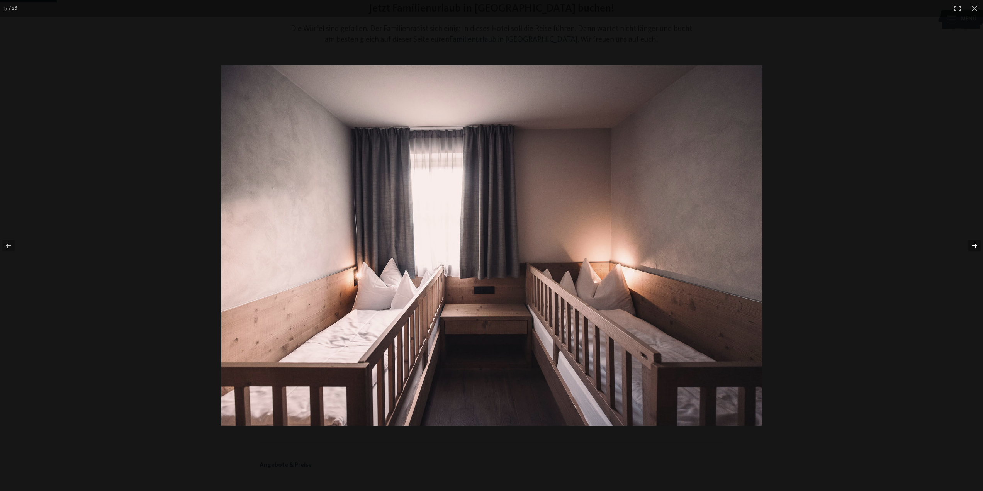
click at [963, 233] on button "button" at bounding box center [969, 245] width 27 height 39
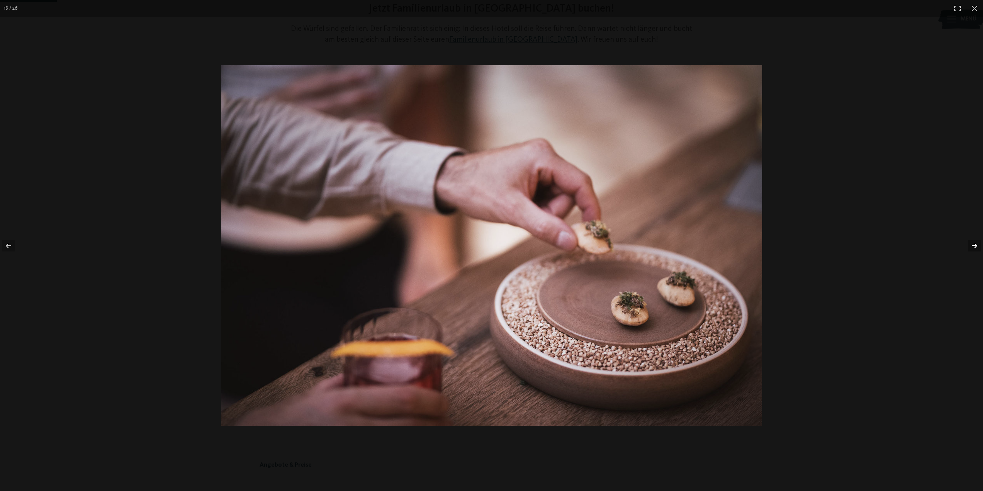
click at [963, 233] on button "button" at bounding box center [969, 245] width 27 height 39
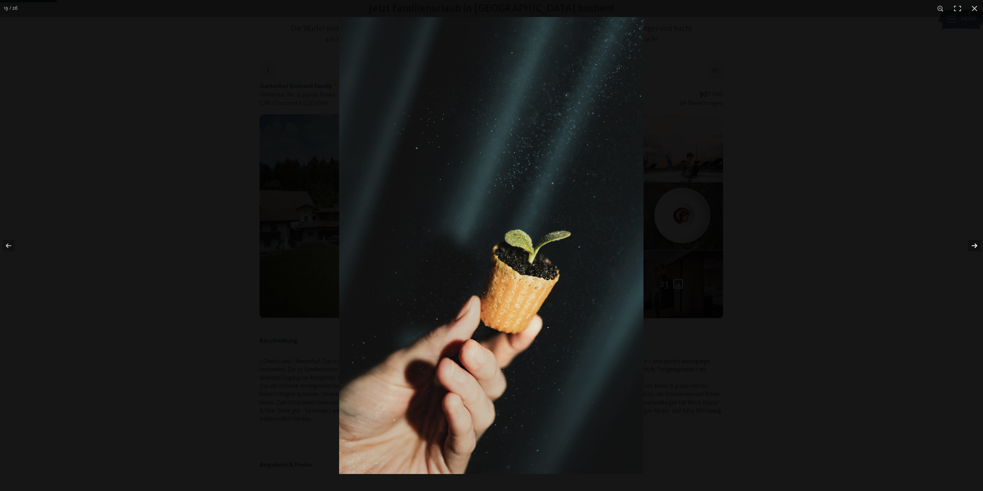
click at [963, 233] on button "button" at bounding box center [969, 245] width 27 height 39
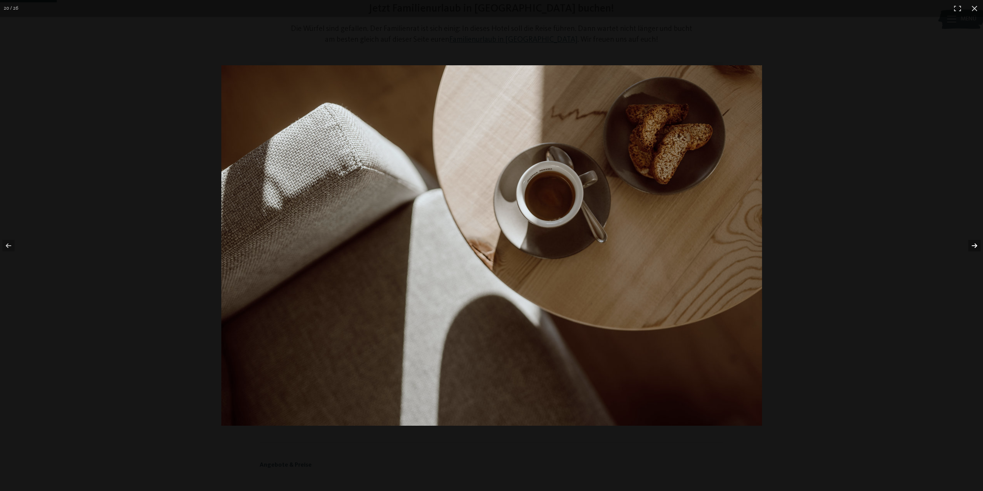
click at [963, 233] on button "button" at bounding box center [969, 245] width 27 height 39
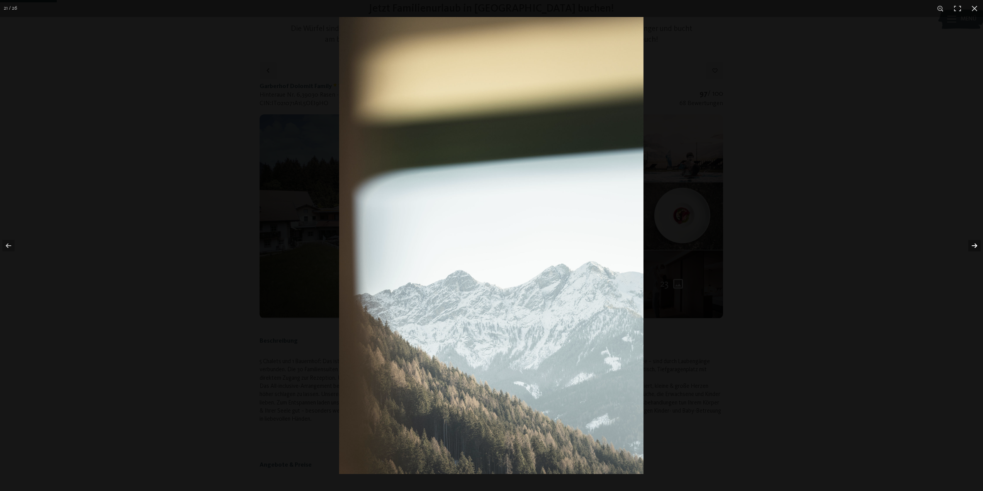
click at [963, 233] on button "button" at bounding box center [969, 245] width 27 height 39
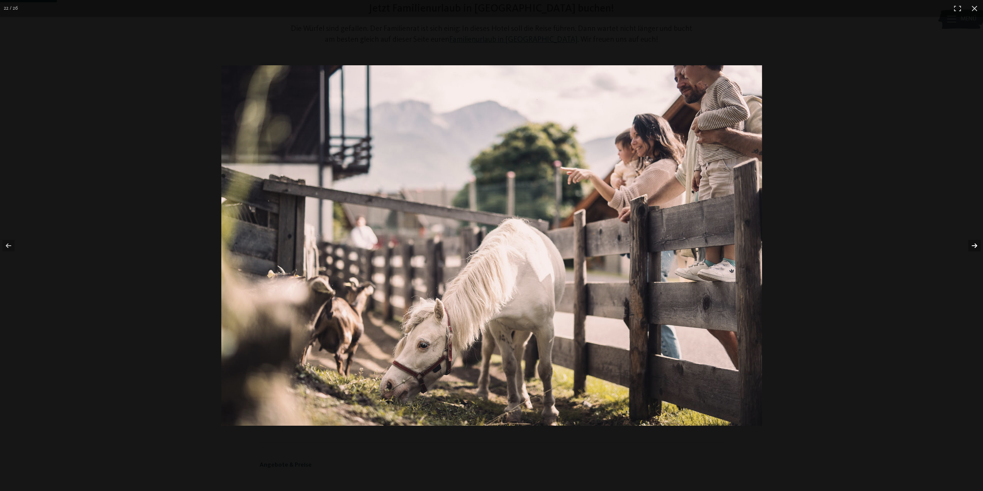
click at [963, 233] on button "button" at bounding box center [969, 245] width 27 height 39
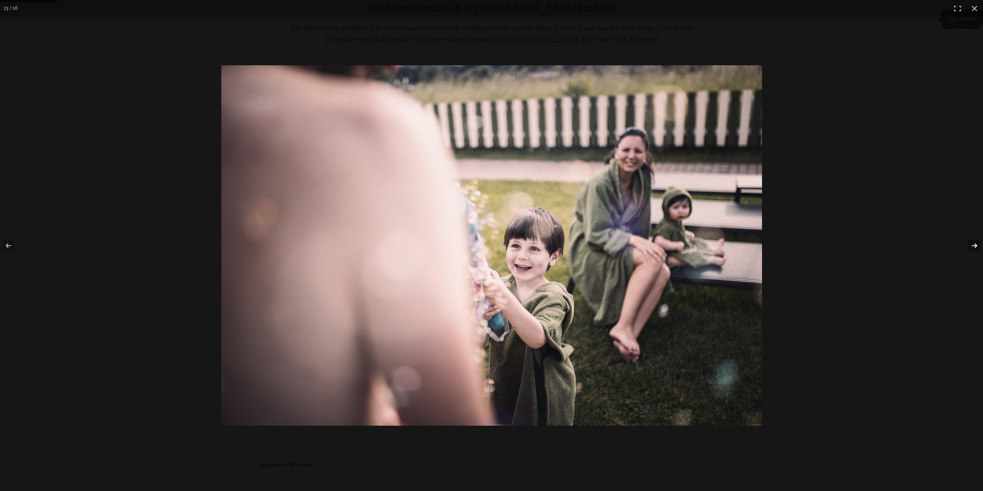
click at [963, 233] on button "button" at bounding box center [969, 245] width 27 height 39
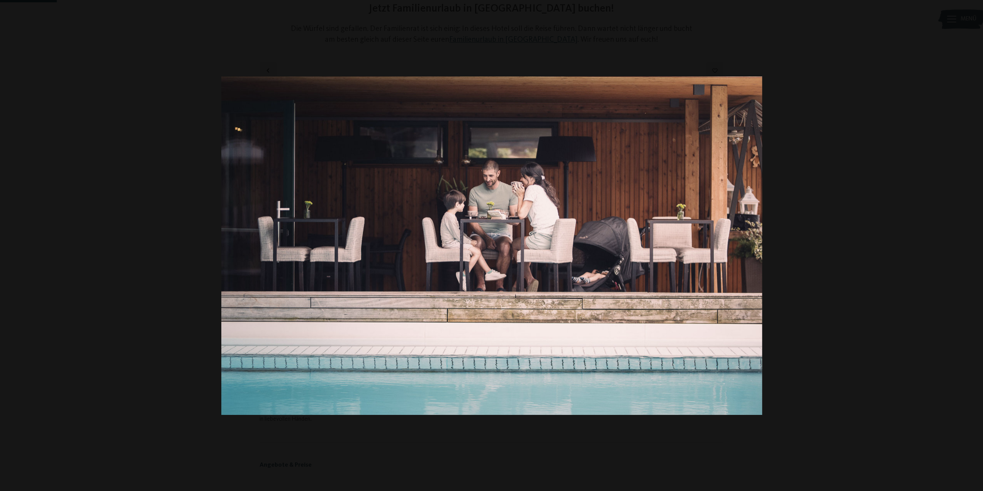
click at [963, 233] on button "button" at bounding box center [969, 245] width 27 height 39
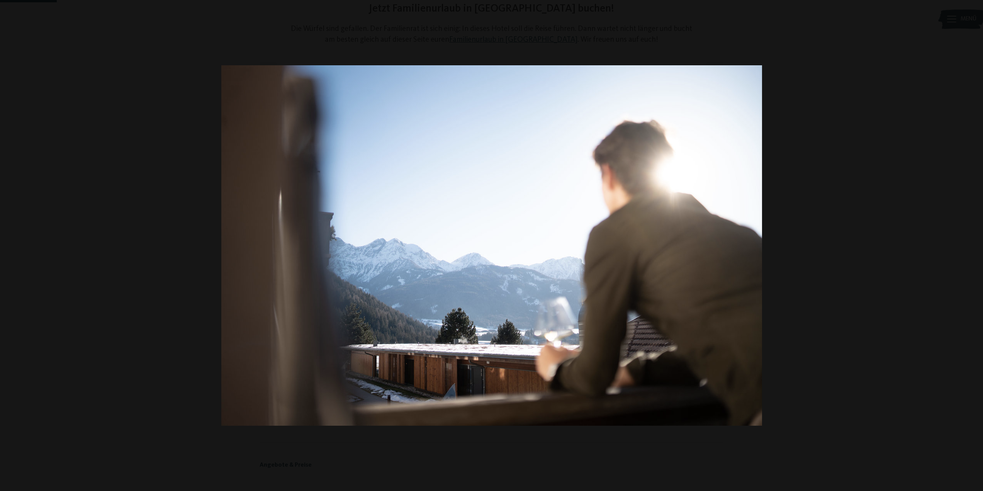
click at [963, 233] on button "button" at bounding box center [969, 245] width 27 height 39
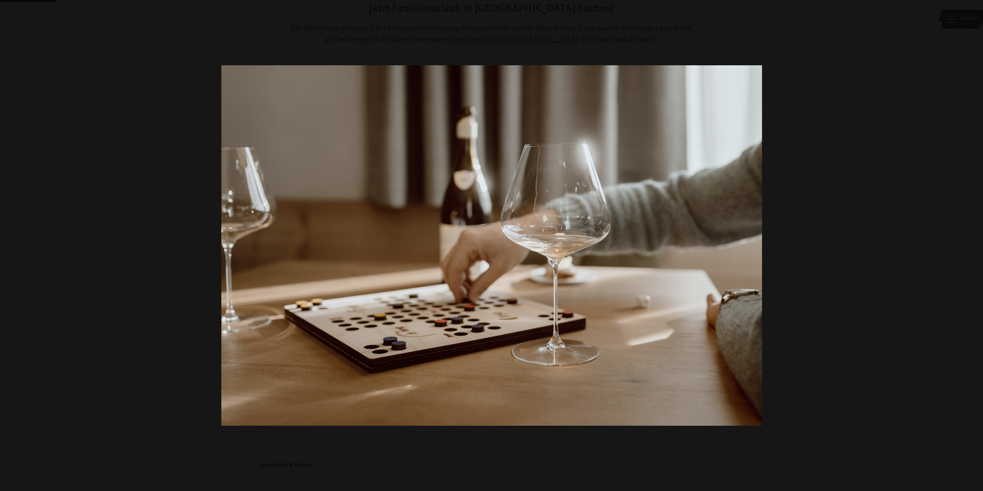
click at [963, 233] on button "button" at bounding box center [969, 245] width 27 height 39
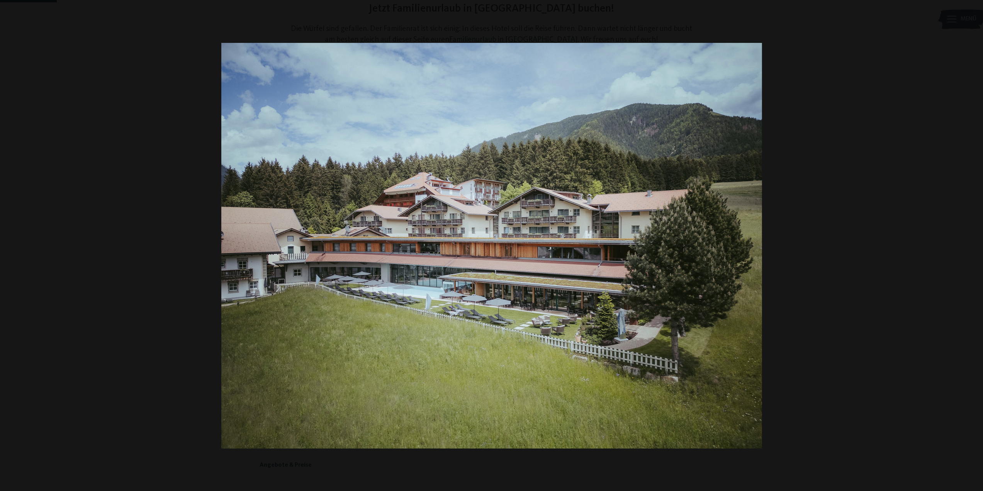
click at [963, 233] on button "button" at bounding box center [969, 245] width 27 height 39
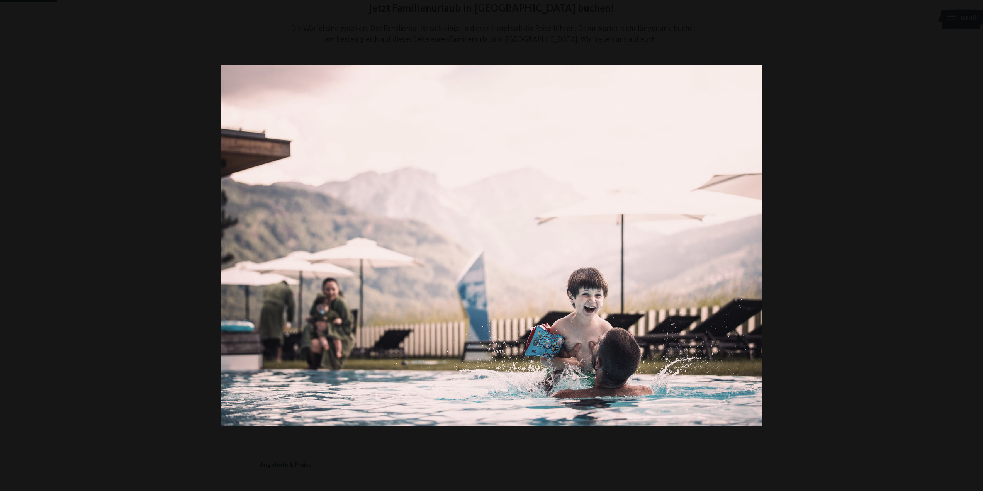
click at [963, 233] on button "button" at bounding box center [969, 245] width 27 height 39
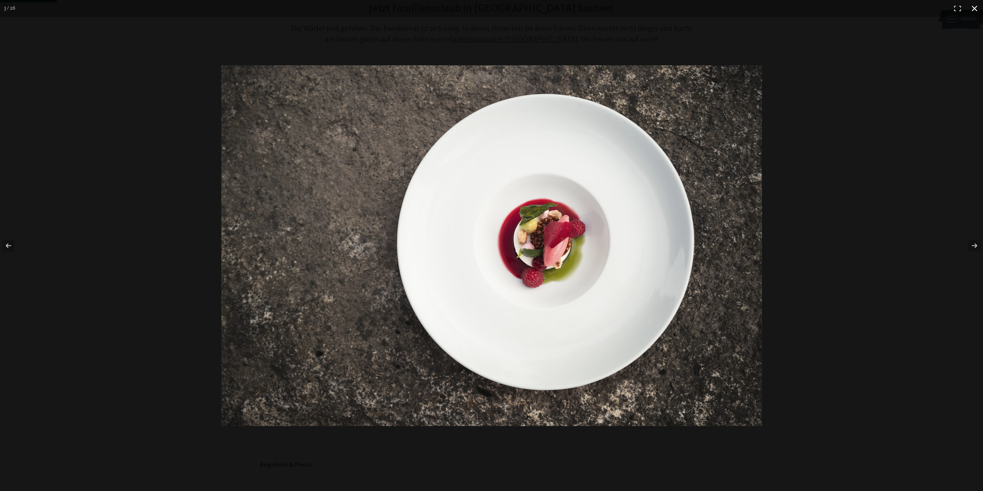
click at [974, 9] on button "button" at bounding box center [974, 8] width 17 height 17
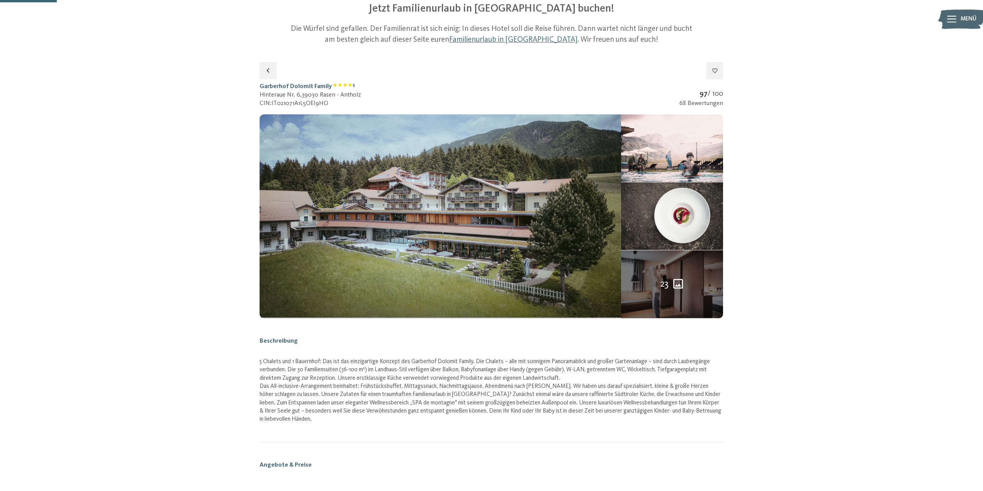
drag, startPoint x: 258, startPoint y: 85, endPoint x: 329, endPoint y: 86, distance: 71.1
copy h1 "Garberhof Dolomit Family"
